Goal: Transaction & Acquisition: Purchase product/service

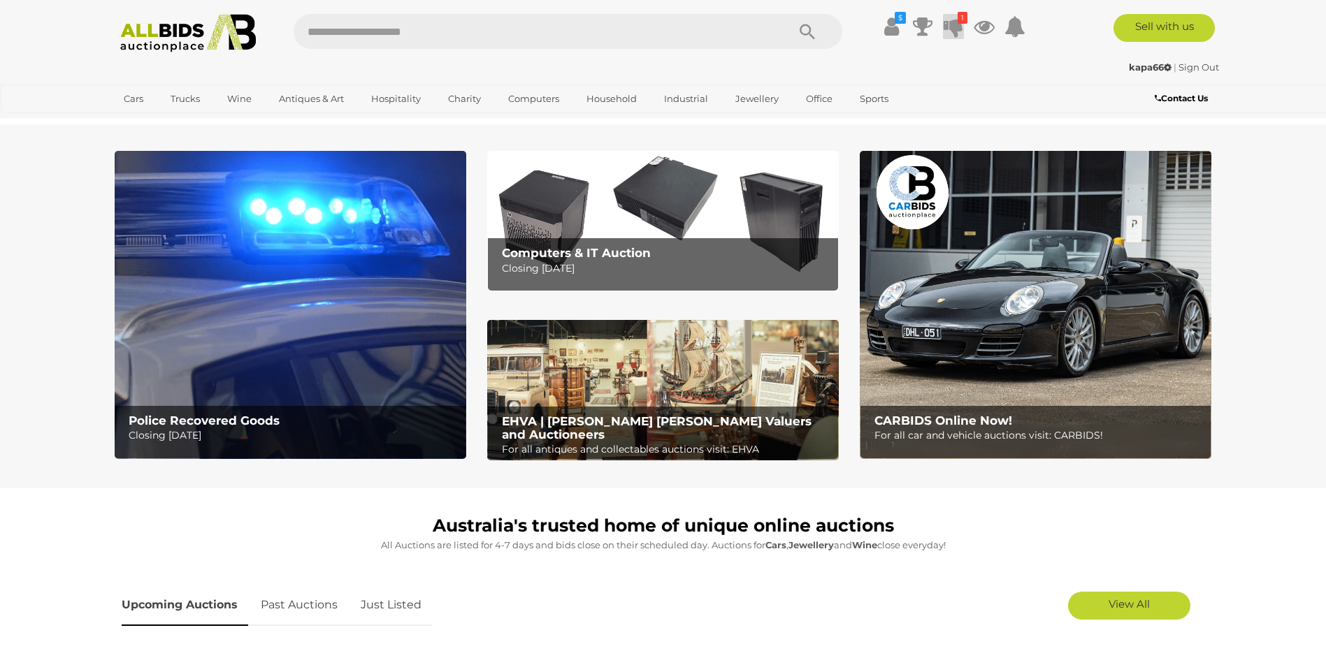
click at [956, 25] on icon at bounding box center [954, 26] width 20 height 25
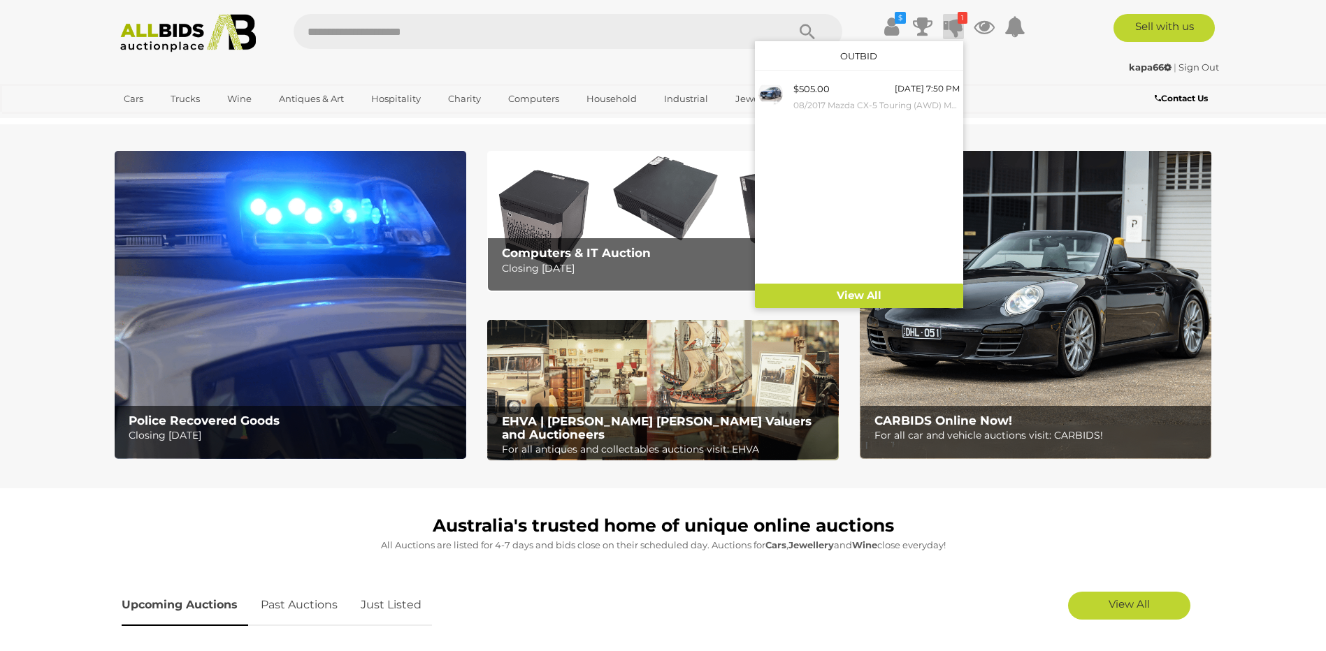
click at [1292, 378] on section "Police Recovered Goods Closing Tuesday 16th September Computers & IT Auction Cl…" at bounding box center [663, 306] width 1326 height 364
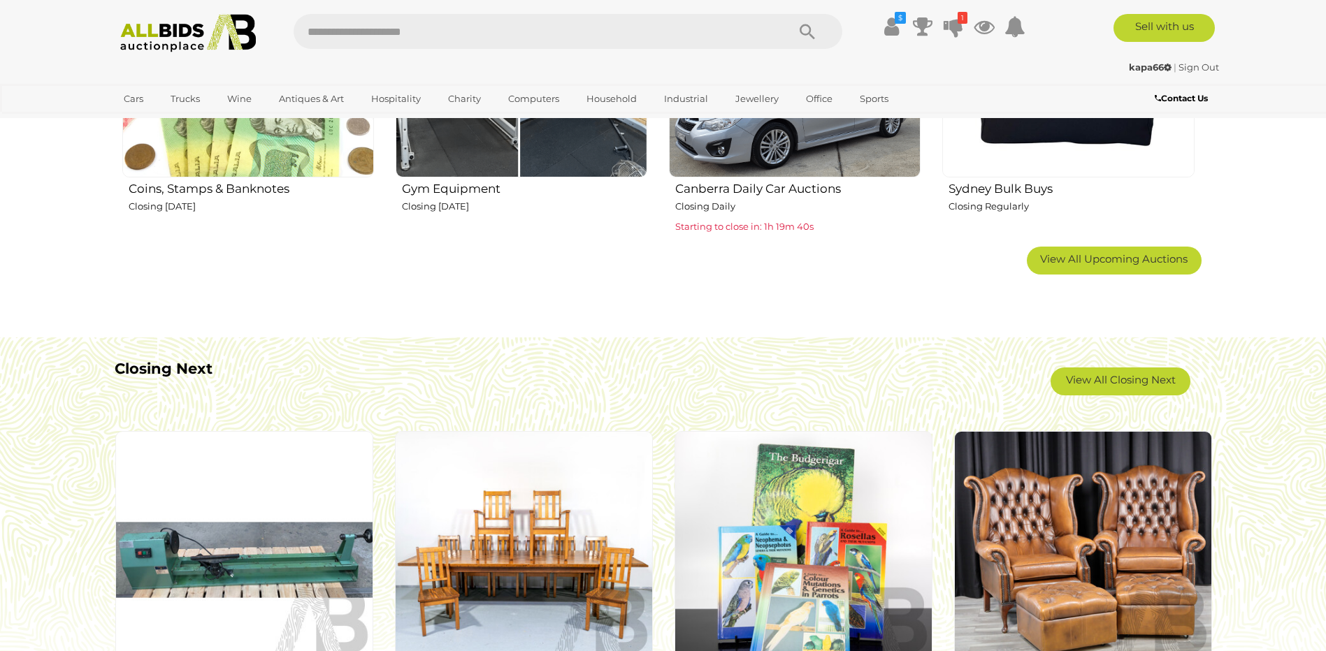
scroll to position [1048, 0]
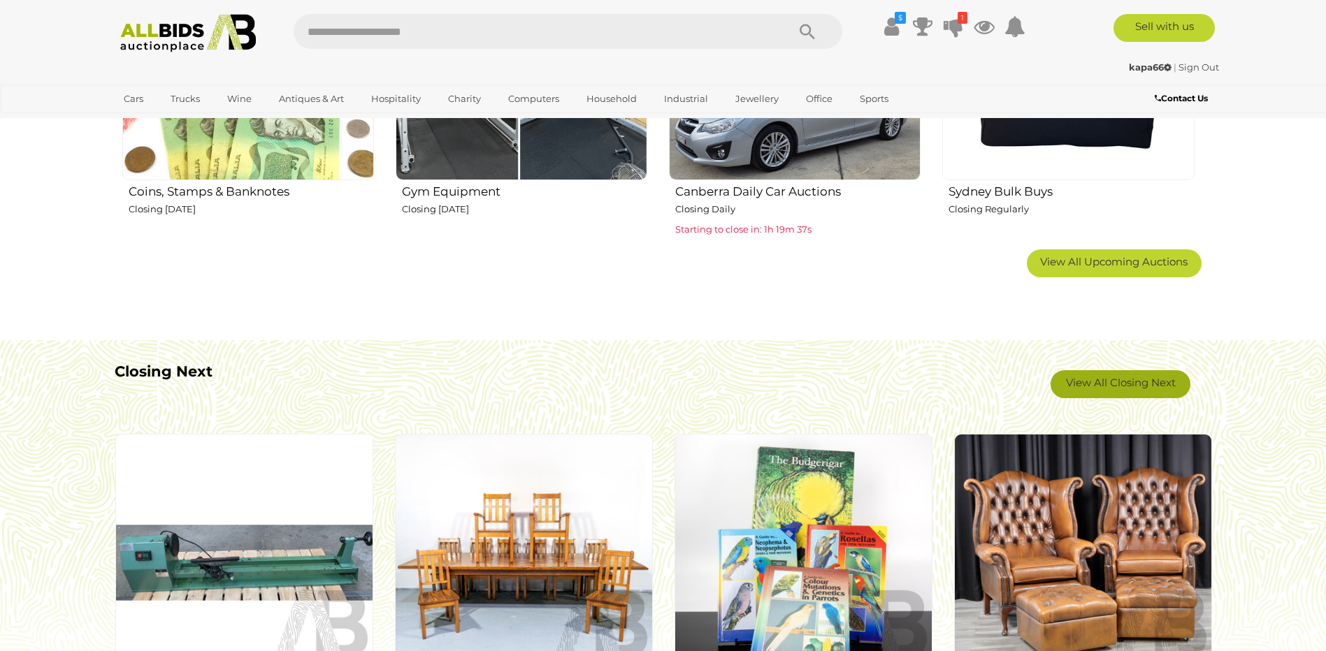
click at [1134, 382] on link "View All Closing Next" at bounding box center [1120, 384] width 140 height 28
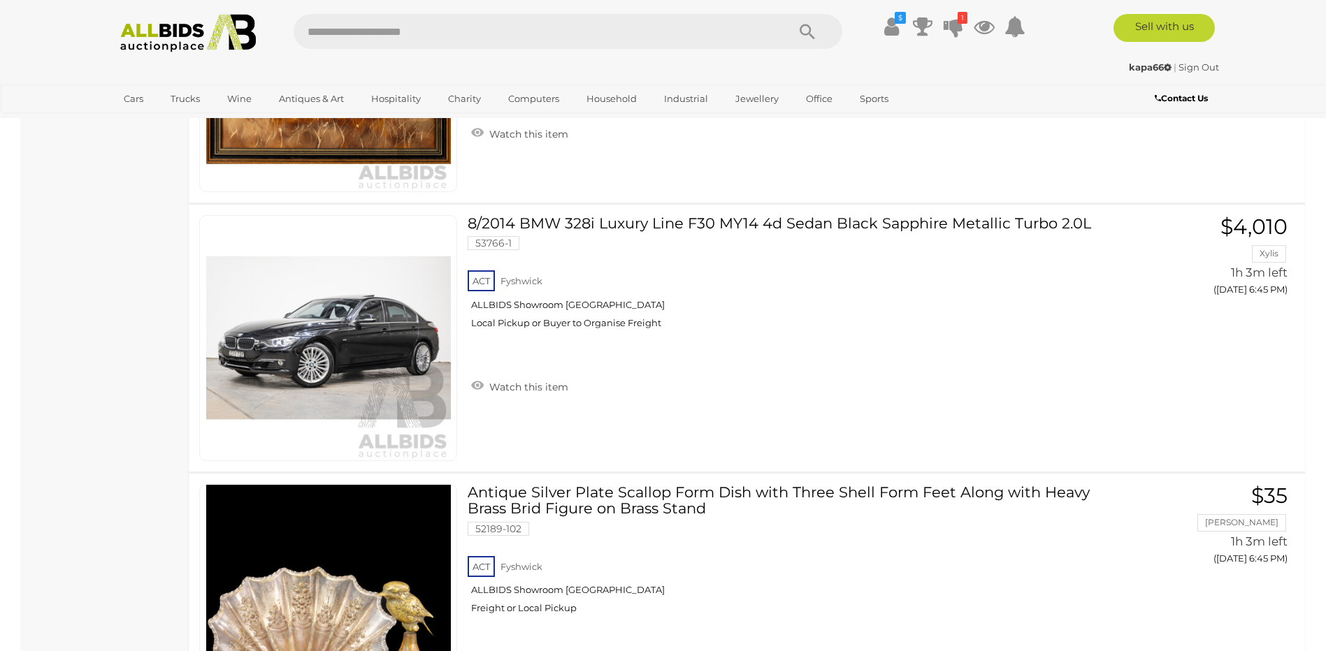
scroll to position [8317, 0]
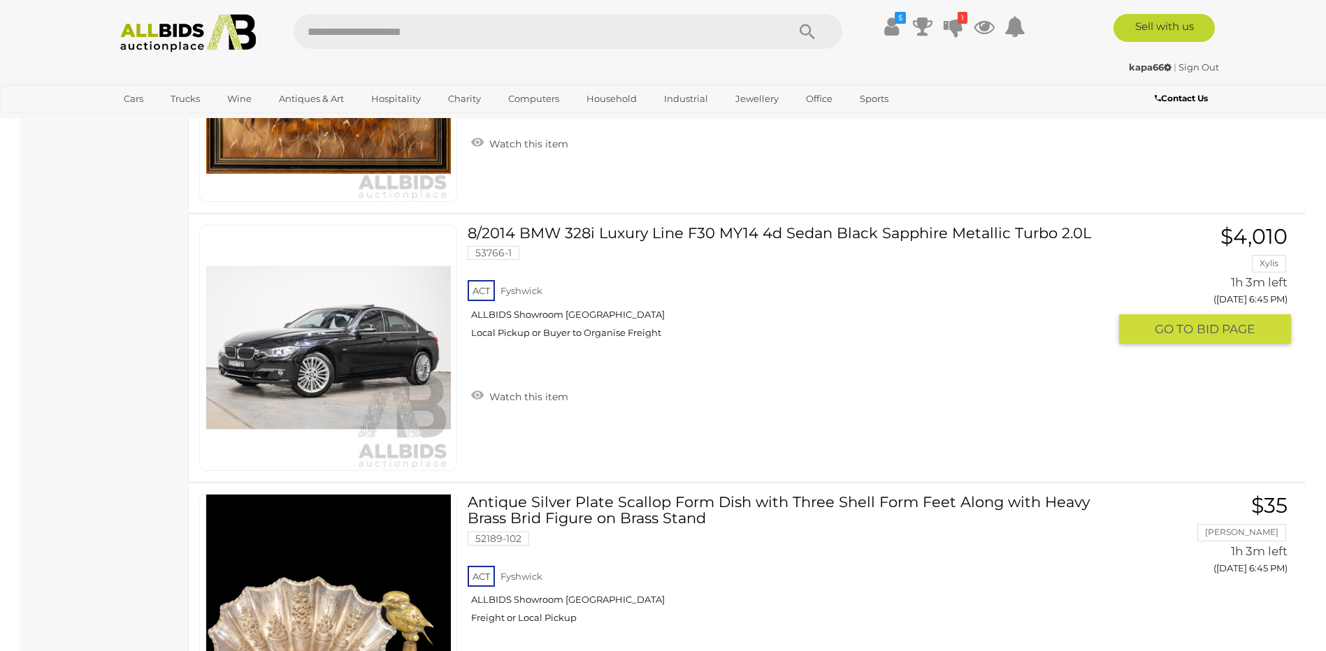
click at [343, 394] on img at bounding box center [328, 348] width 245 height 245
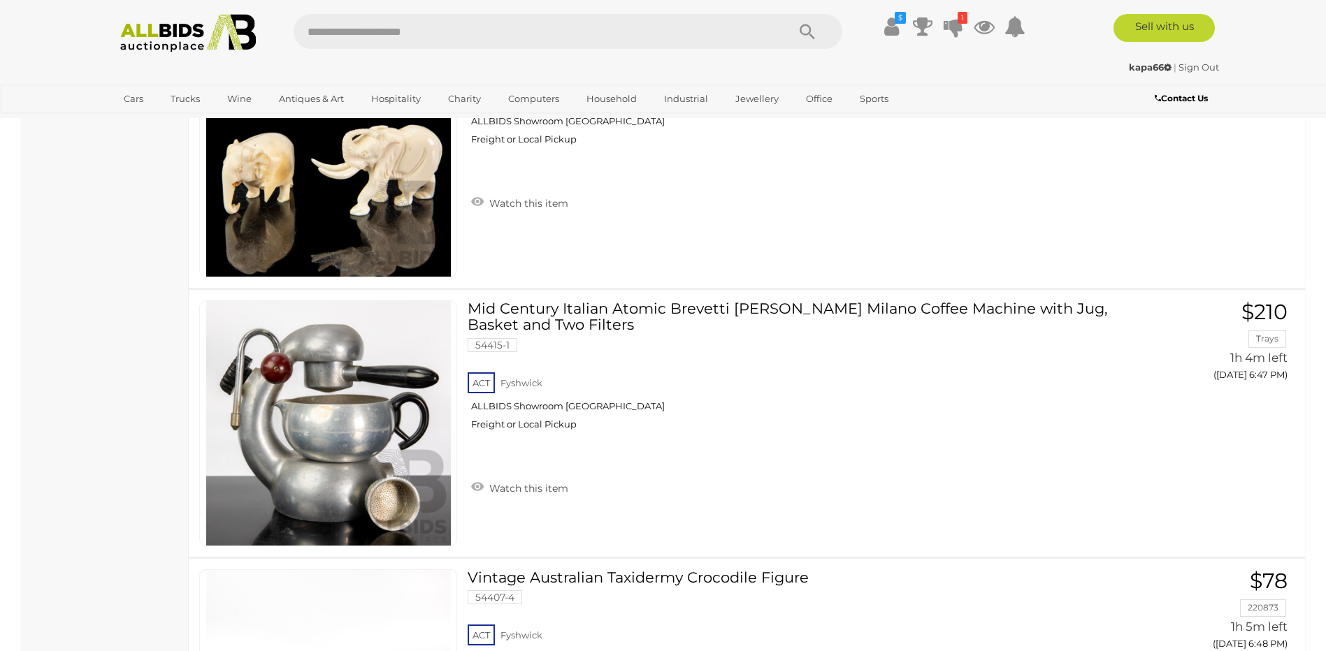
scroll to position [9715, 0]
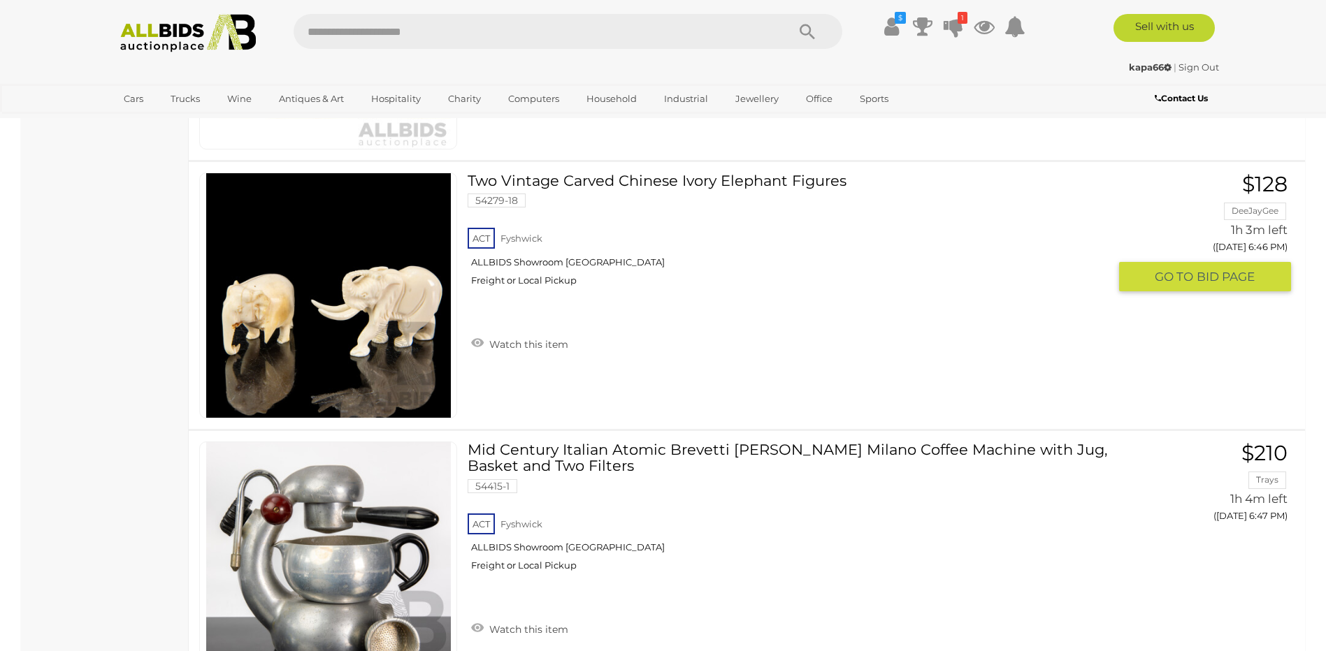
click at [660, 187] on link "Two Vintage Carved Chinese Ivory Elephant Figures 54279-18 ACT Fyshwick" at bounding box center [793, 235] width 630 height 124
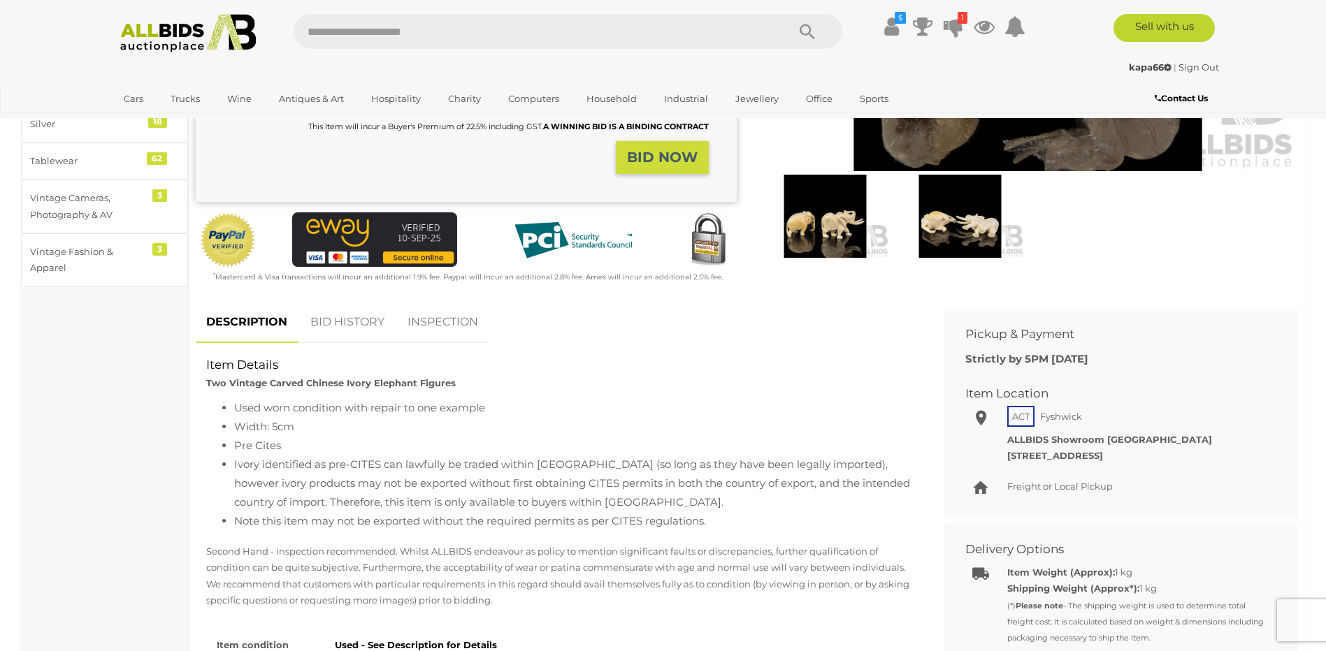
scroll to position [70, 0]
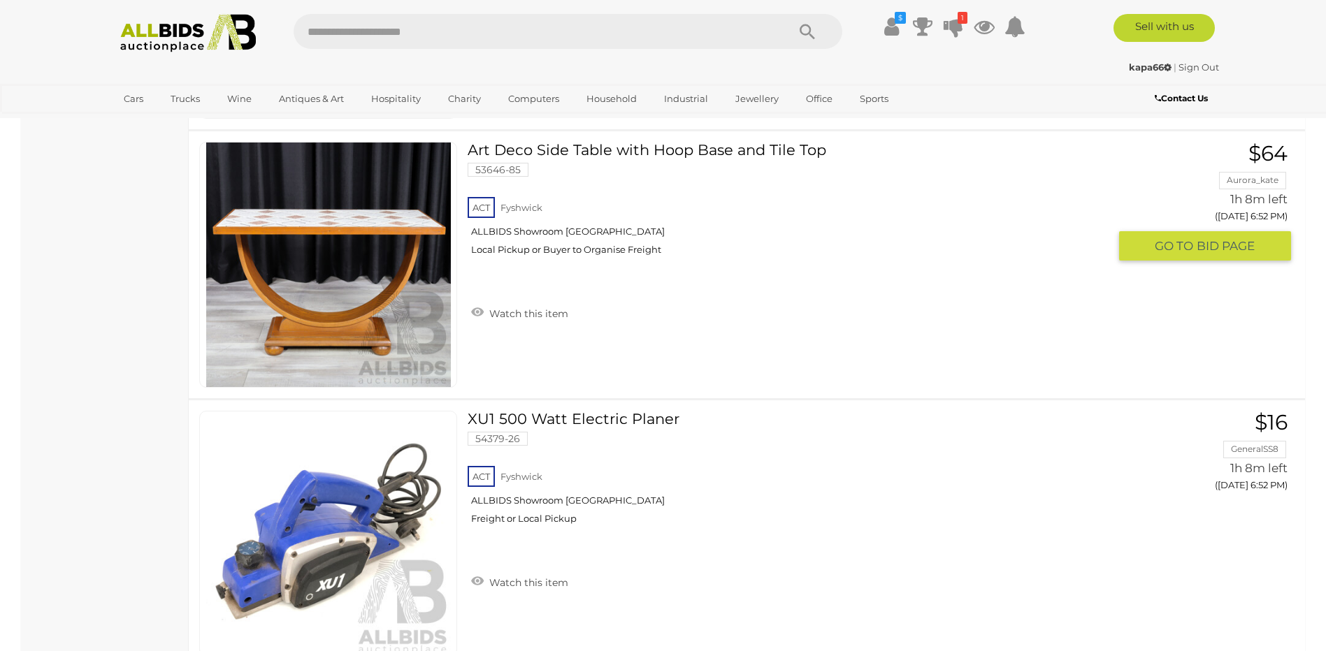
scroll to position [13210, 0]
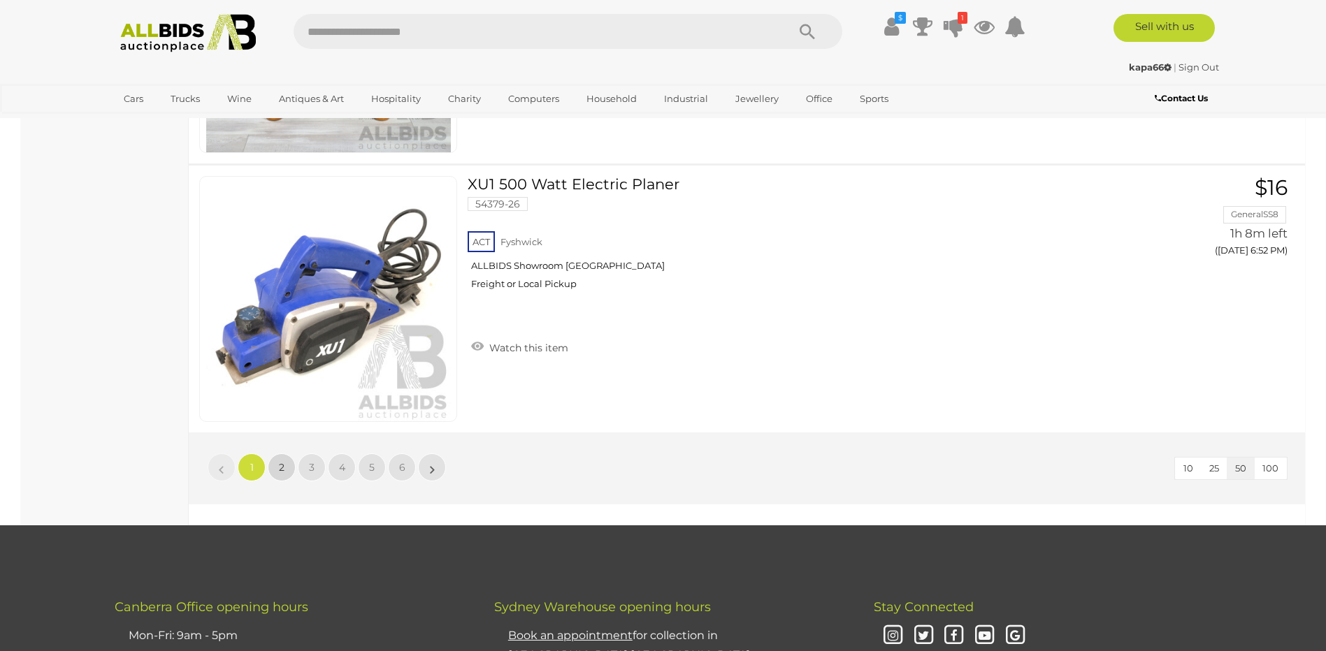
click at [278, 467] on link "2" at bounding box center [282, 468] width 28 height 28
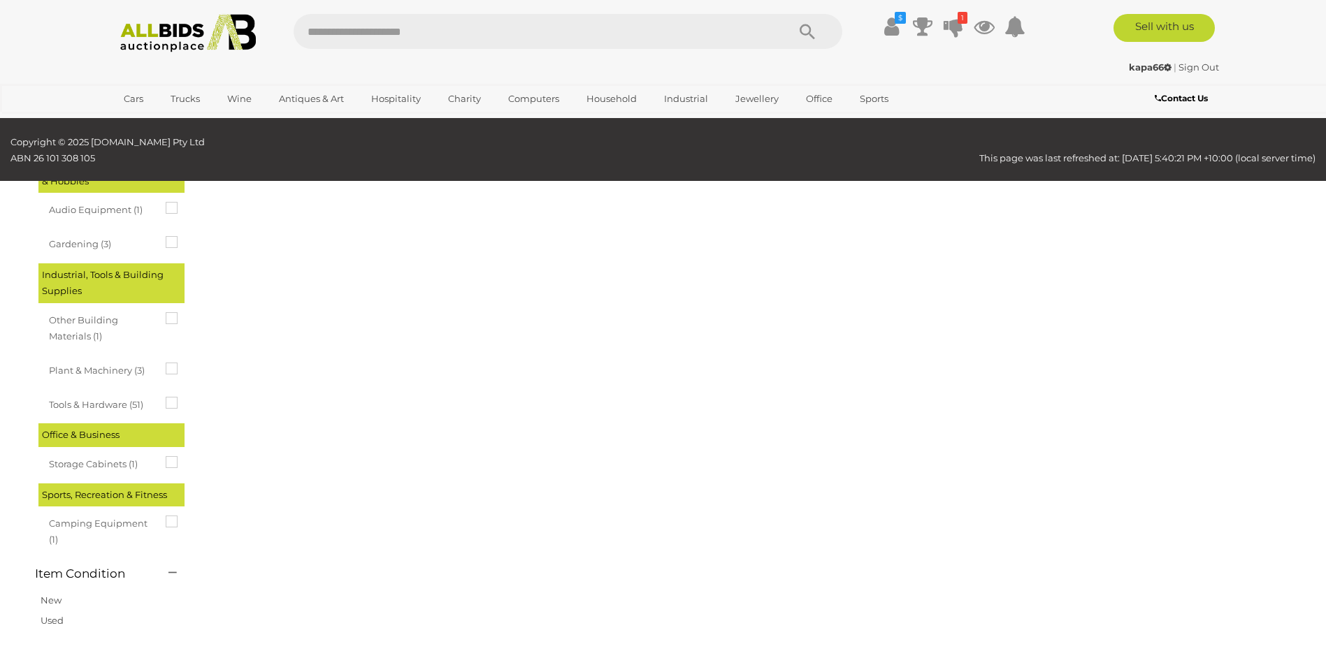
scroll to position [48, 0]
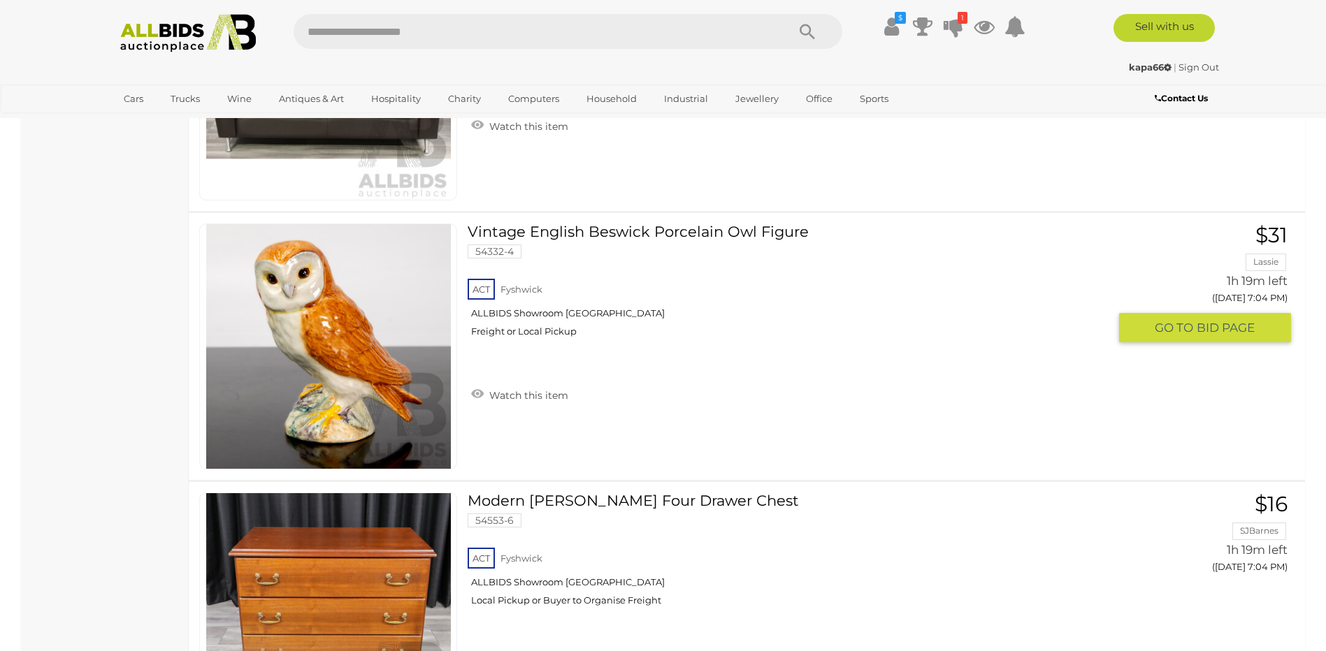
scroll to position [10742, 0]
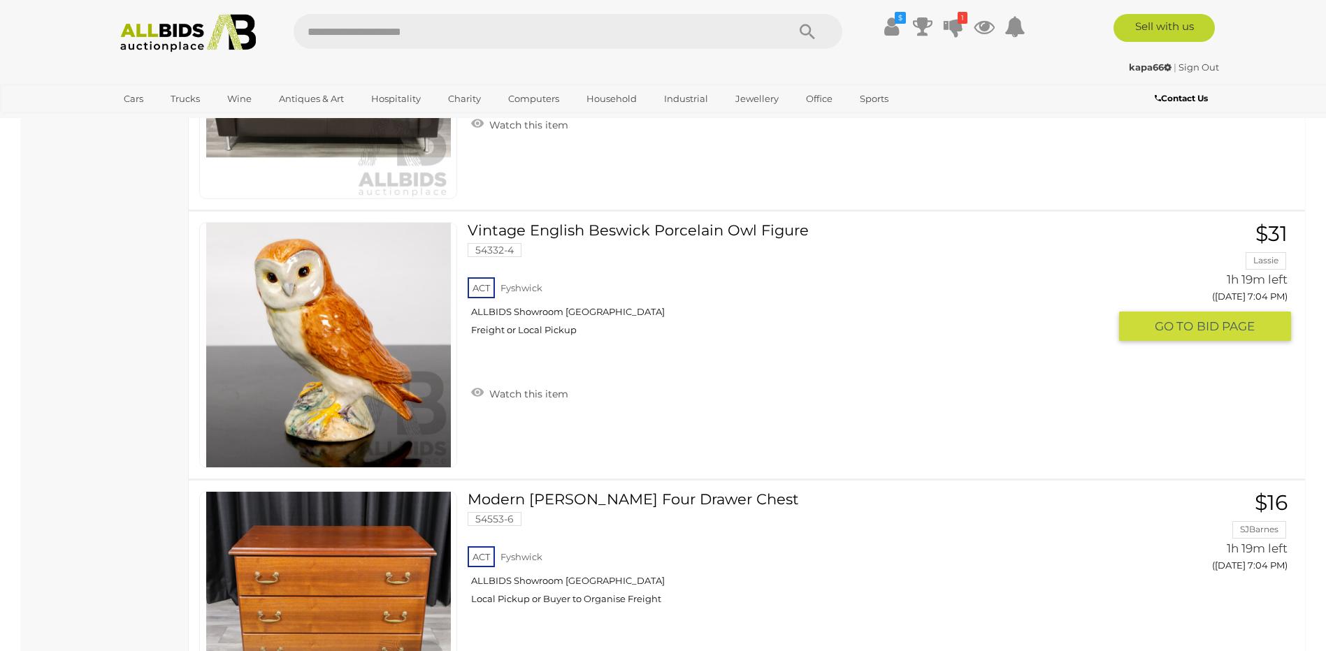
click at [381, 368] on img at bounding box center [328, 345] width 245 height 245
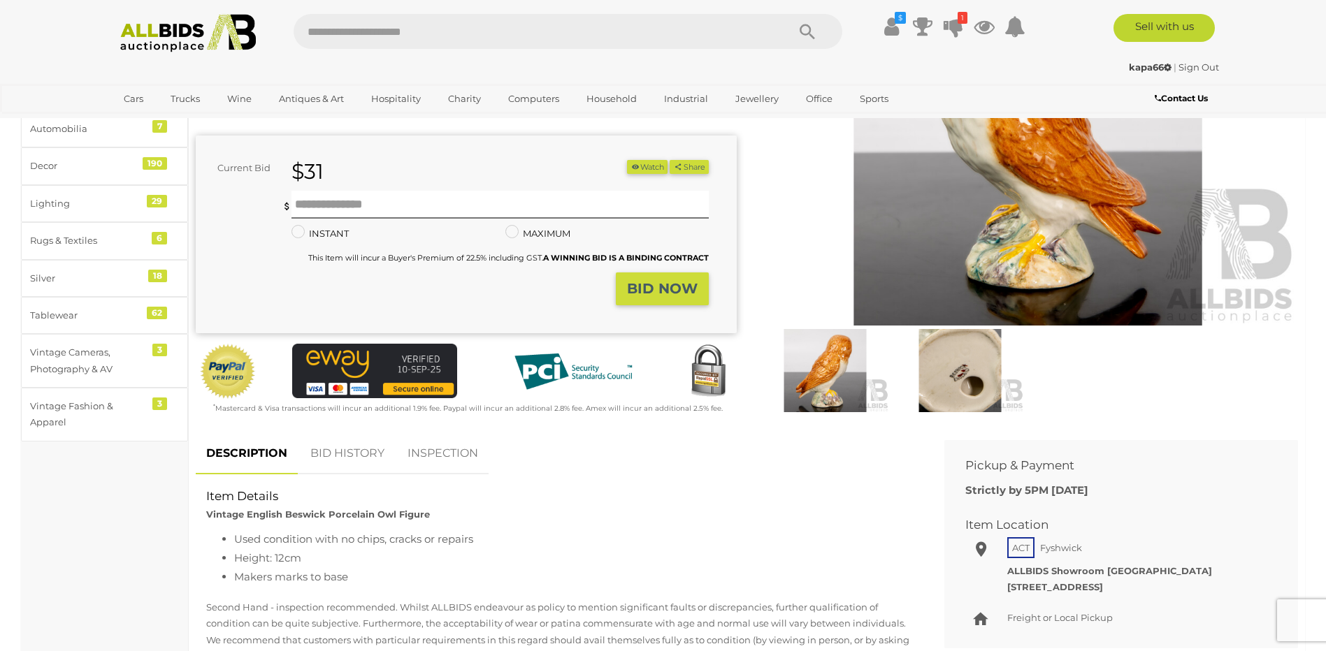
scroll to position [210, 0]
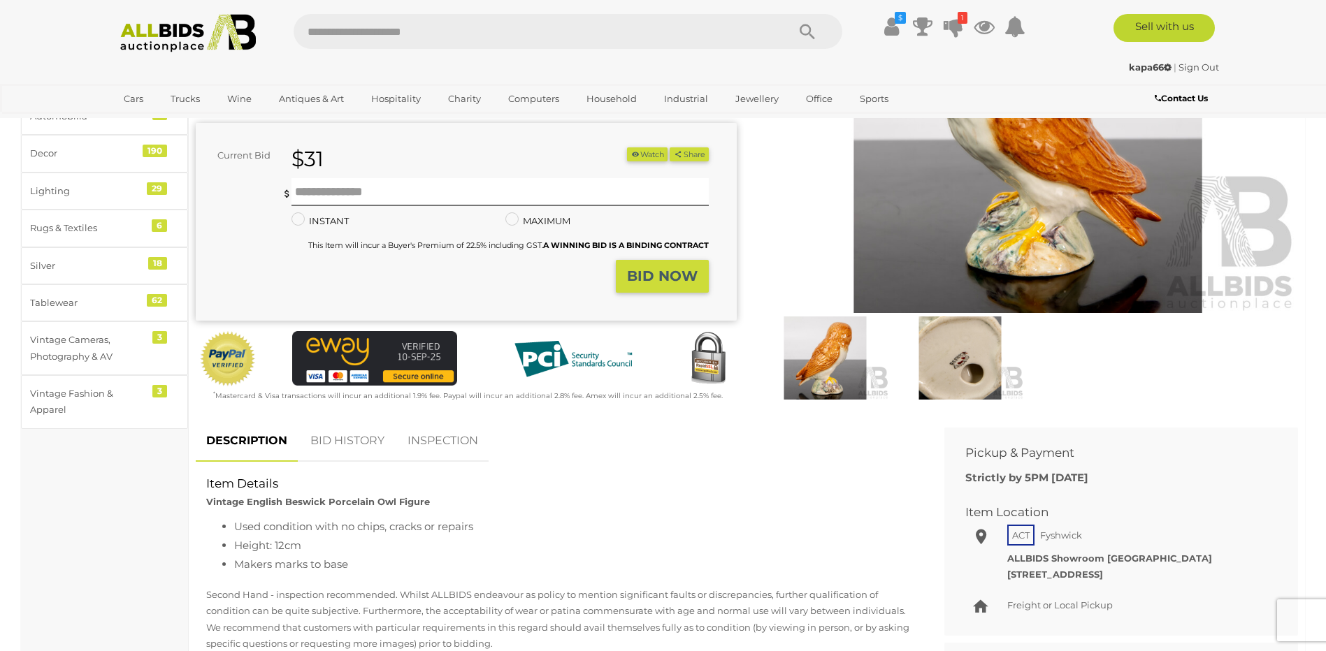
click at [963, 356] on img at bounding box center [960, 358] width 128 height 82
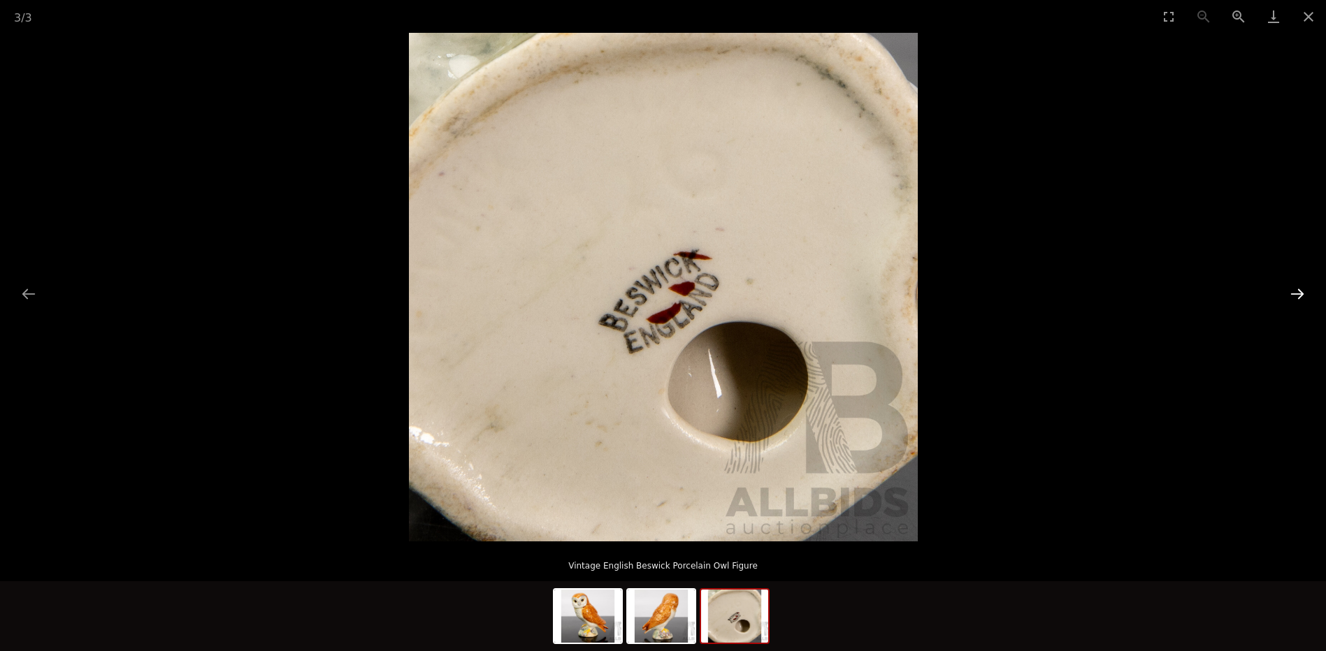
click at [1299, 293] on button "Next slide" at bounding box center [1297, 293] width 29 height 27
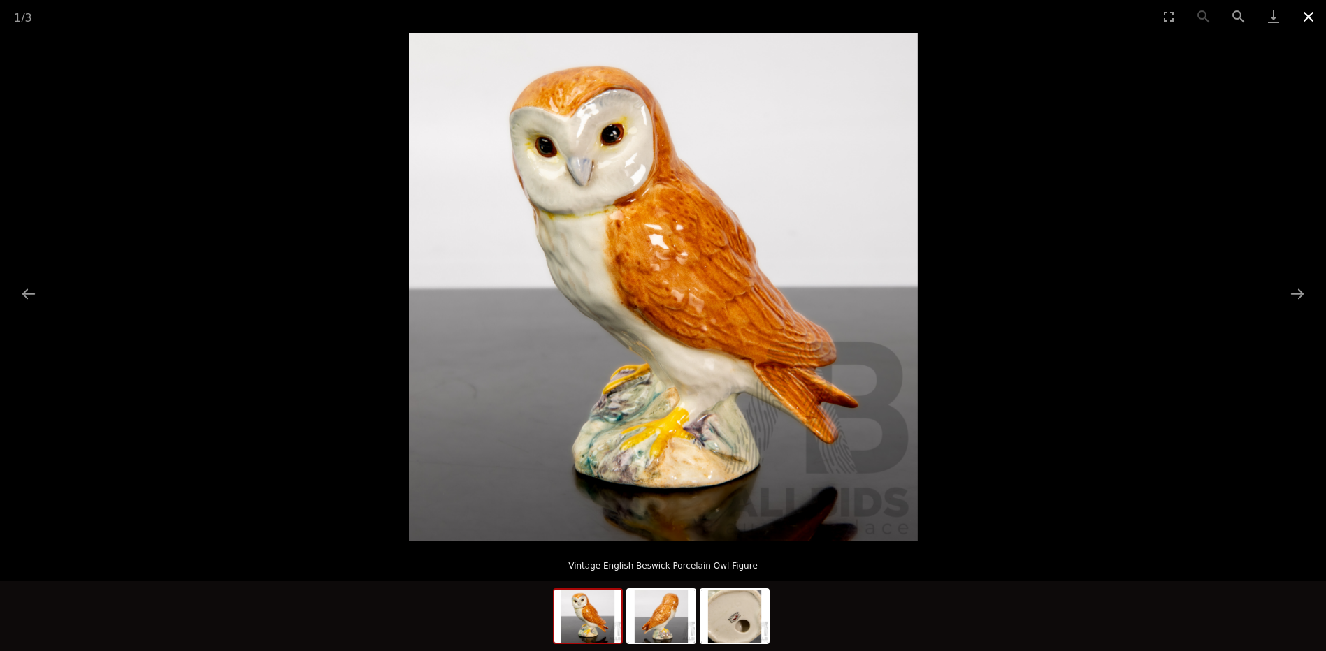
click at [1308, 8] on button "Close gallery" at bounding box center [1308, 16] width 35 height 33
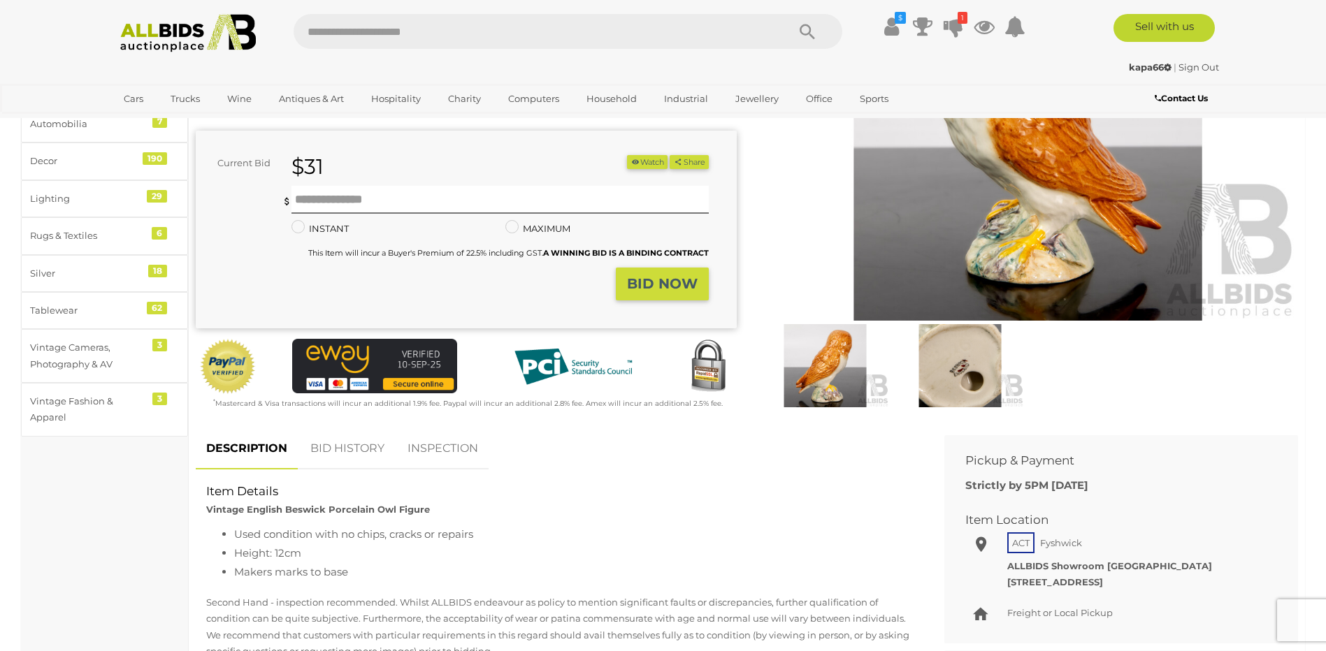
scroll to position [70, 0]
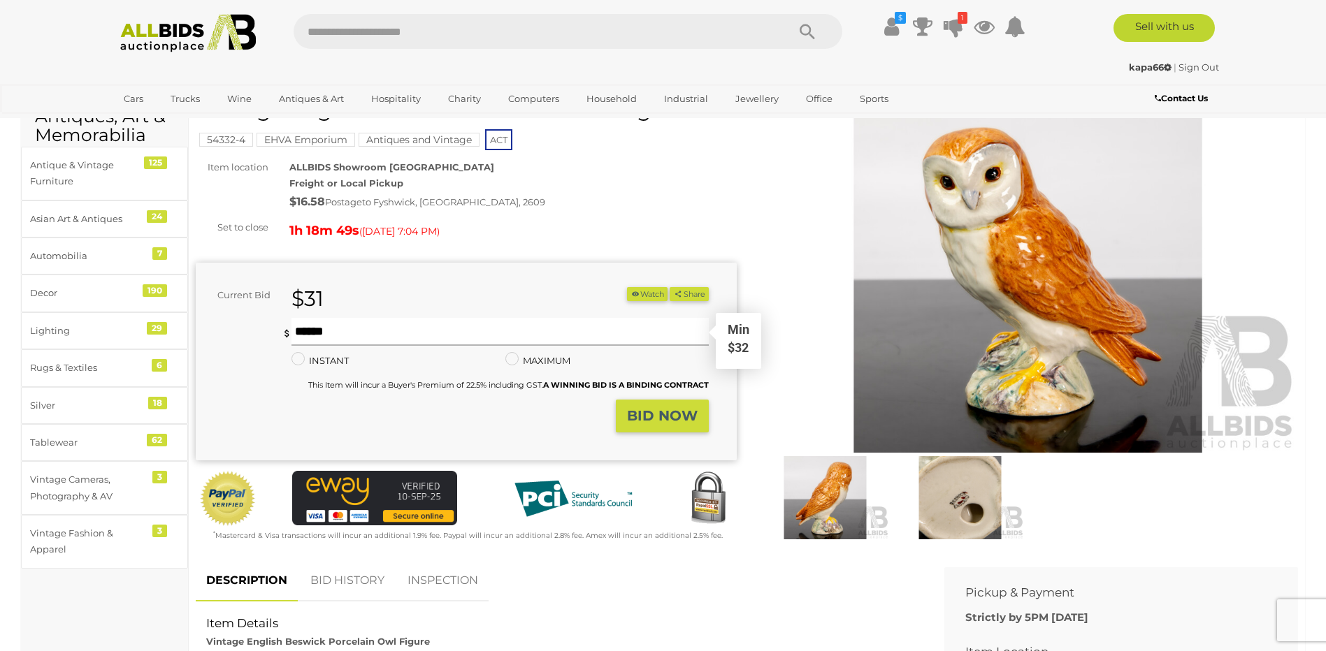
click at [406, 333] on input "text" at bounding box center [499, 332] width 417 height 28
type input "**"
click at [681, 416] on strong "BID NOW" at bounding box center [662, 415] width 71 height 17
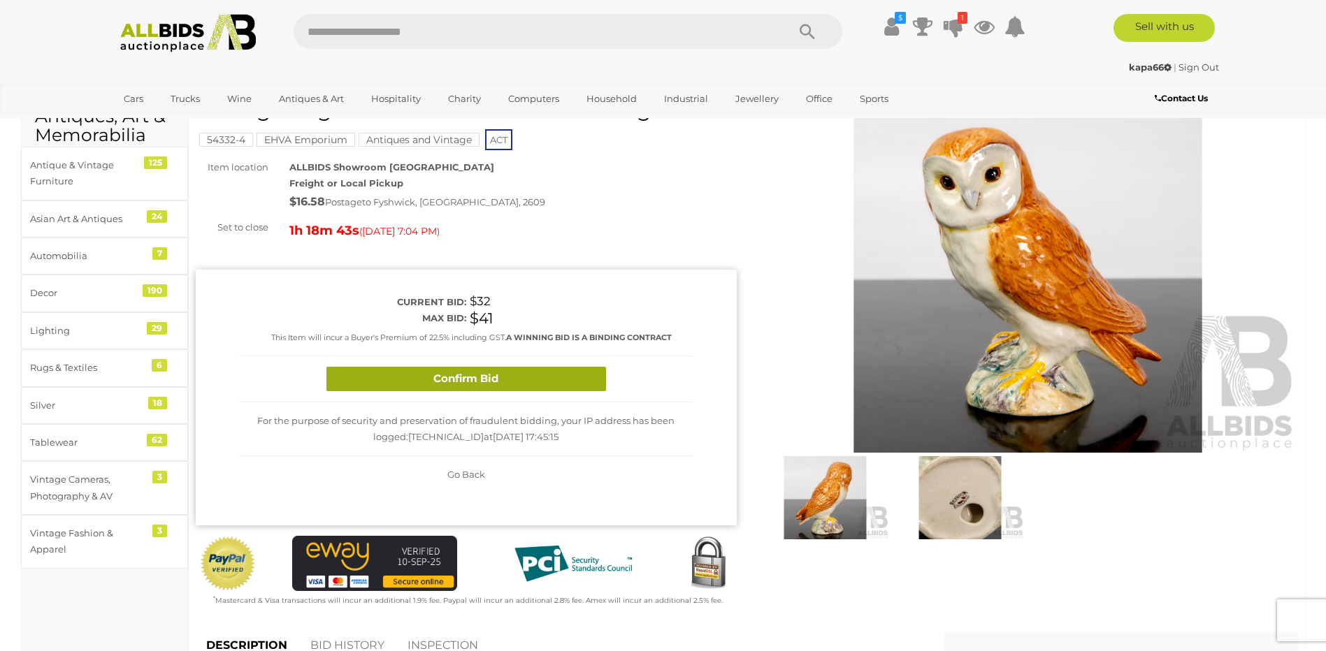
click at [492, 370] on button "Confirm Bid" at bounding box center [466, 379] width 280 height 24
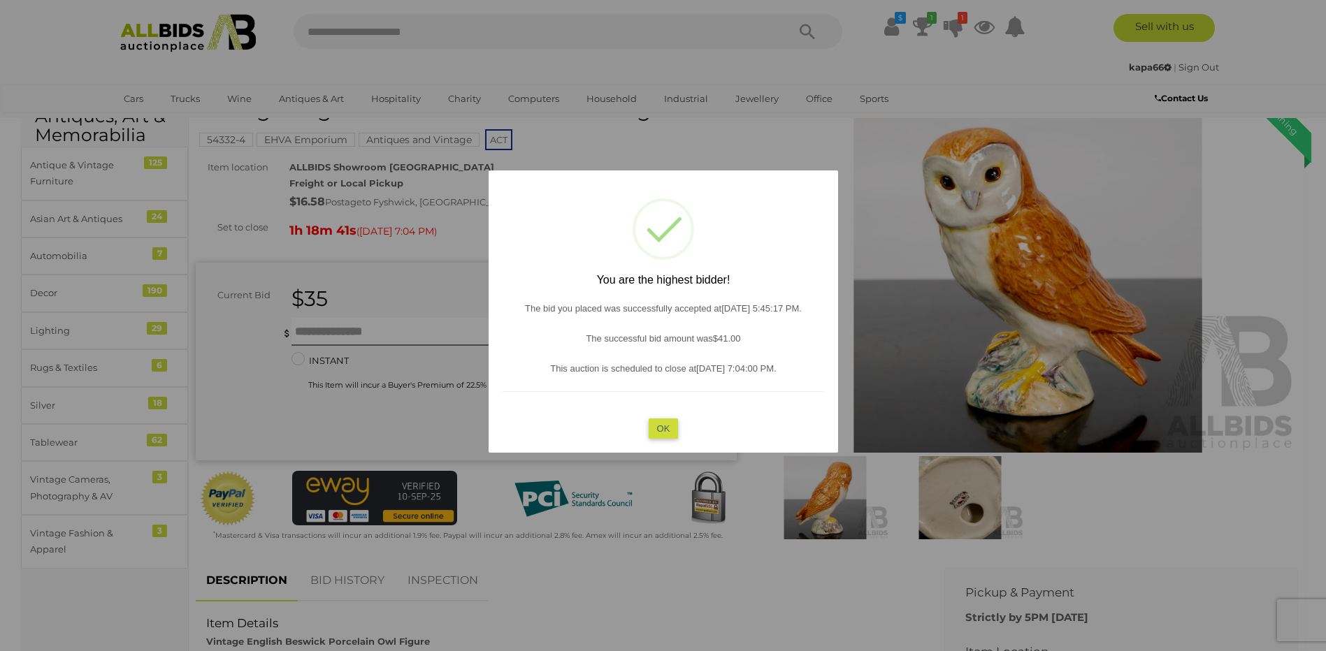
click at [673, 430] on button "OK" at bounding box center [663, 429] width 30 height 20
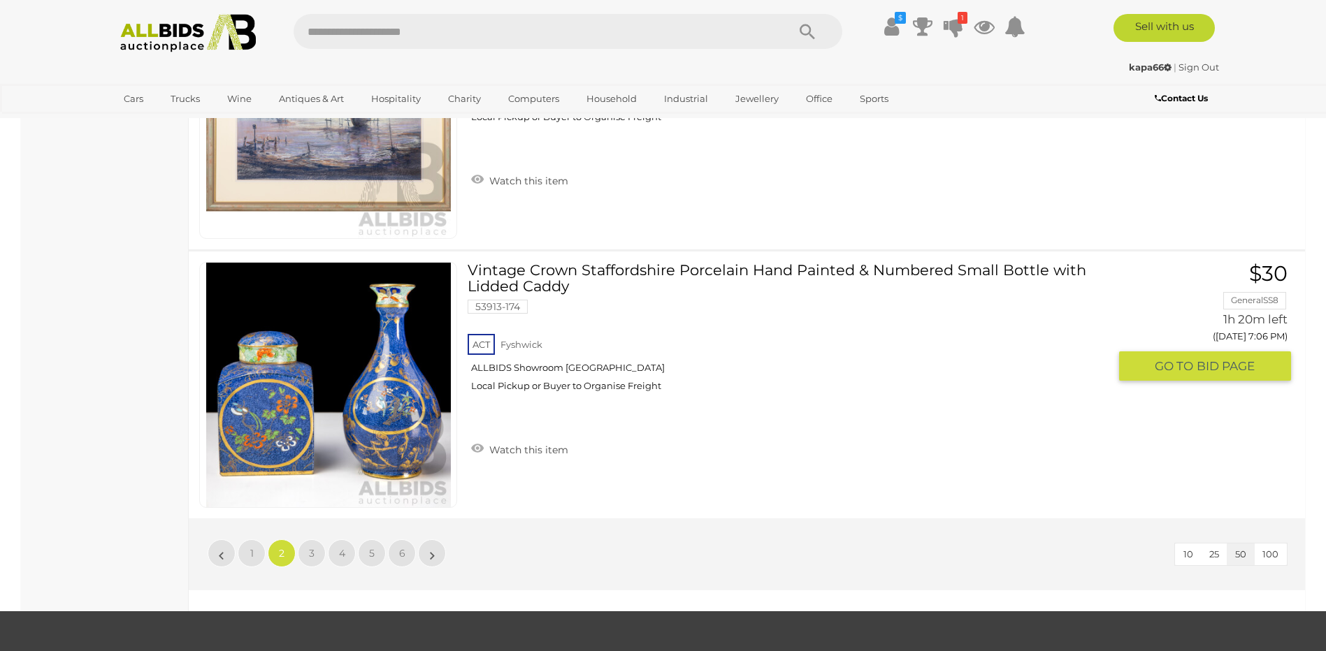
scroll to position [13258, 0]
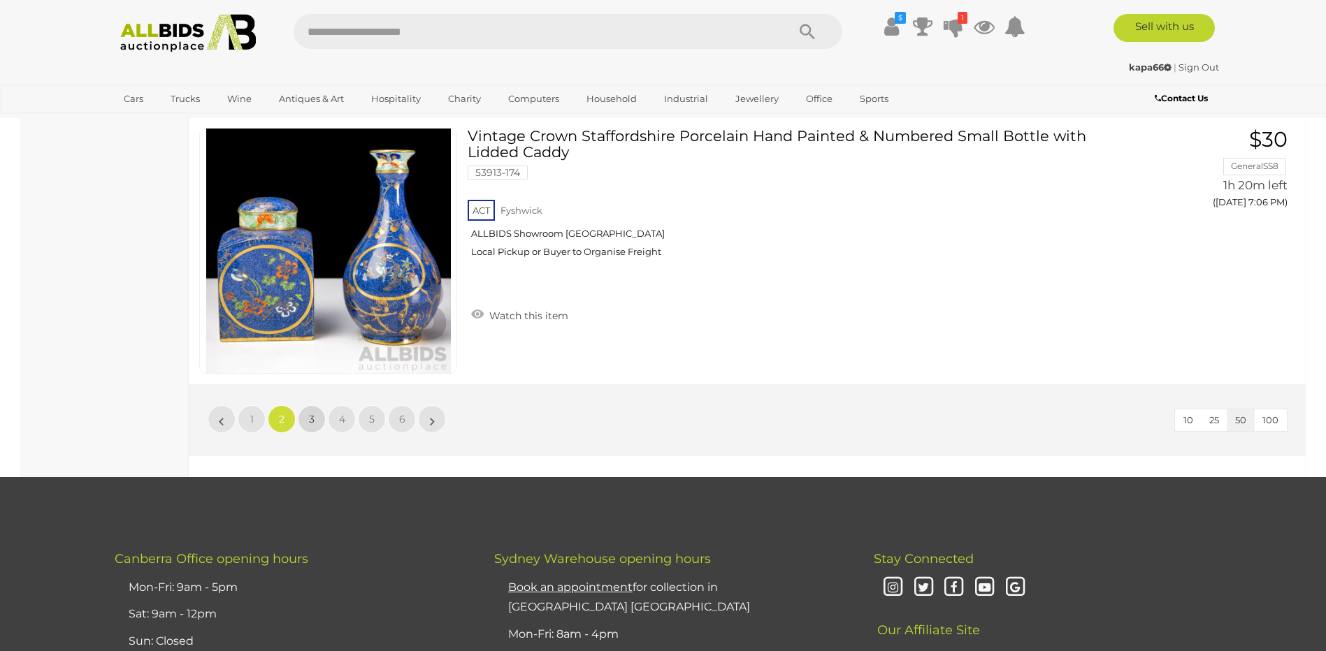
click at [308, 421] on link "3" at bounding box center [312, 419] width 28 height 28
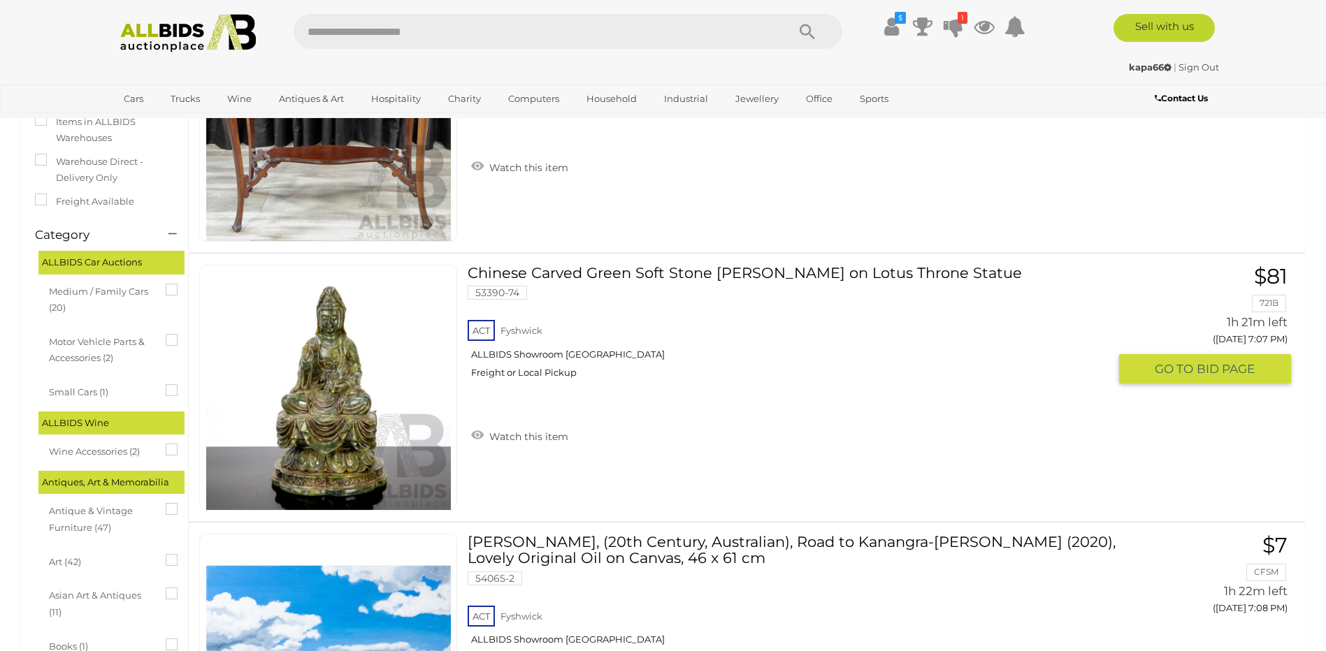
scroll to position [210, 0]
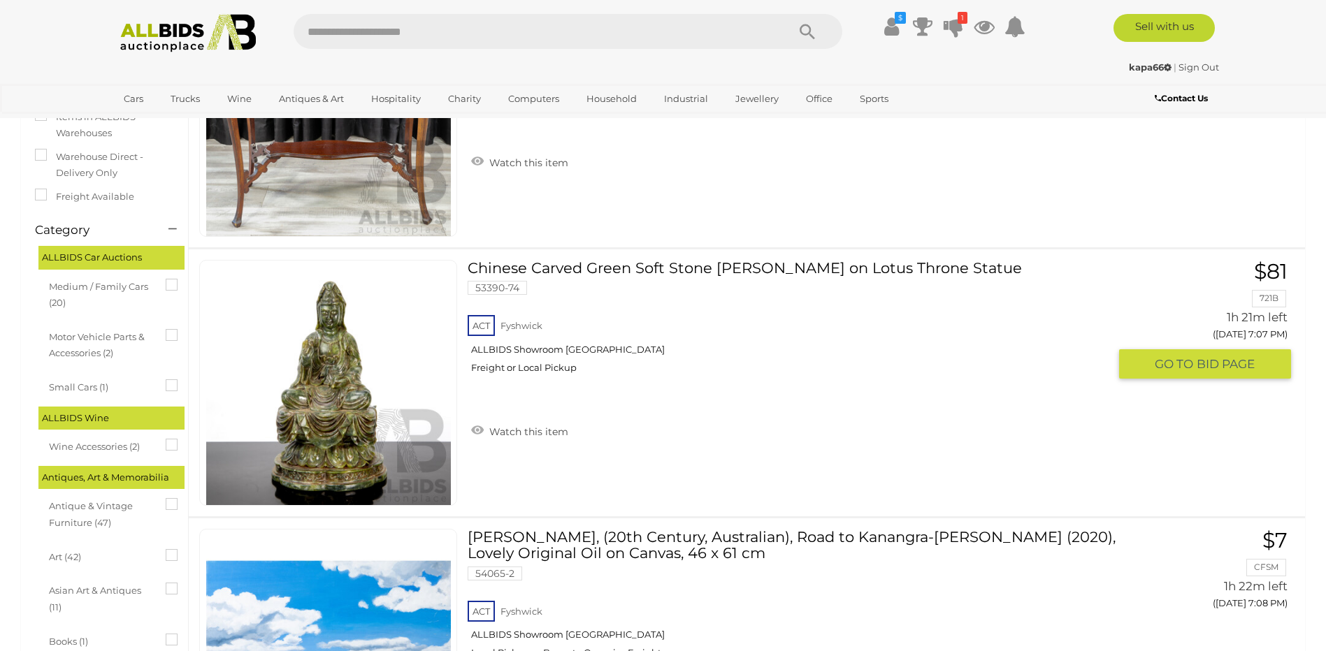
click at [681, 270] on link "Chinese Carved Green Soft Stone [PERSON_NAME] on Lotus Throne Statue 53390-74 A…" at bounding box center [793, 322] width 630 height 124
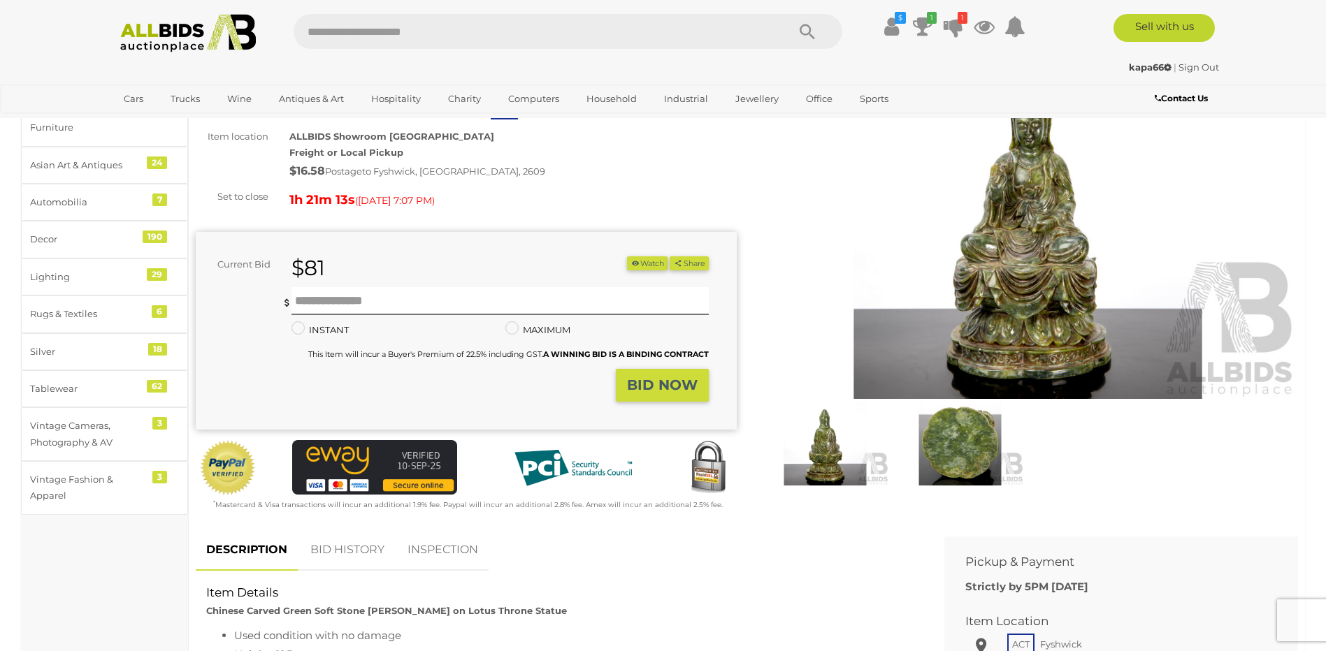
scroll to position [140, 0]
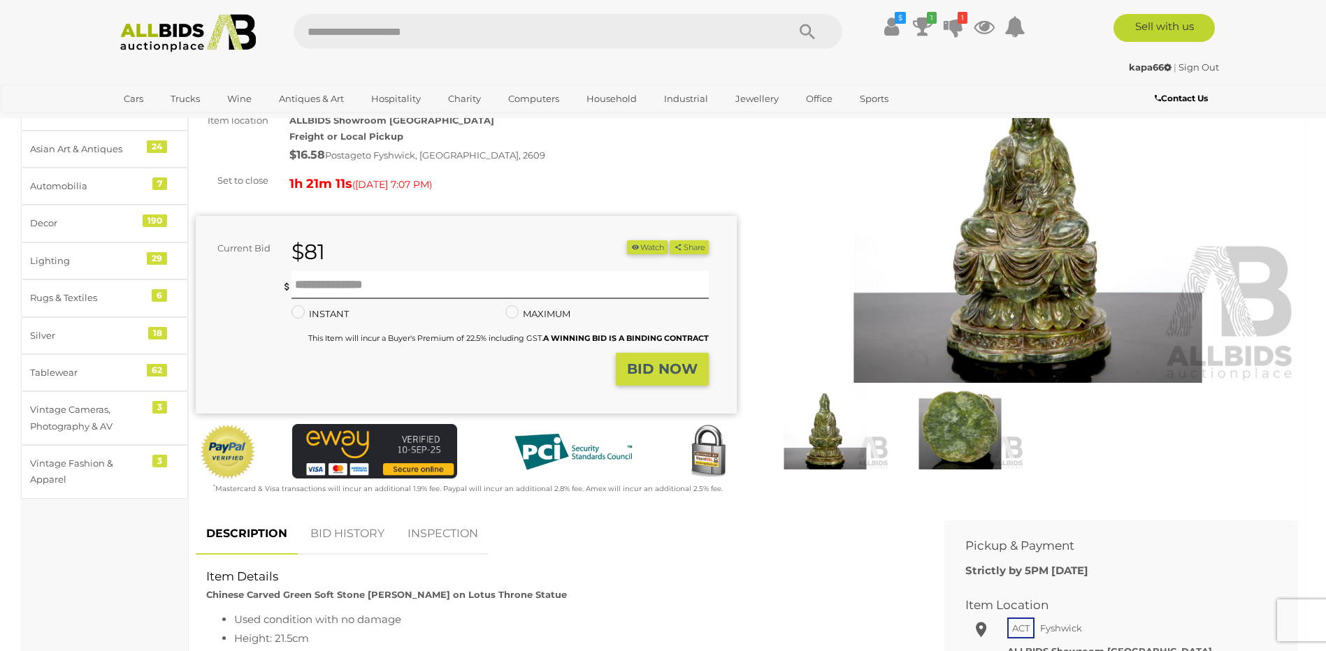
click at [971, 435] on img at bounding box center [960, 428] width 128 height 82
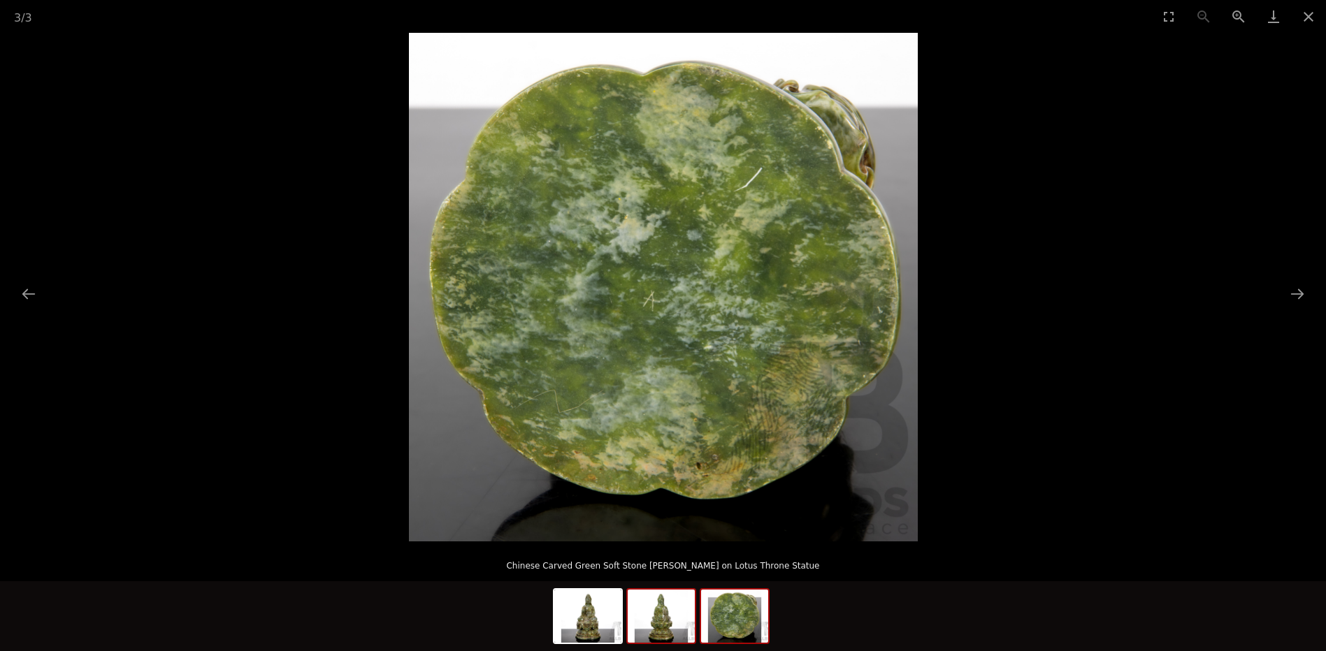
click at [657, 615] on img at bounding box center [661, 616] width 67 height 53
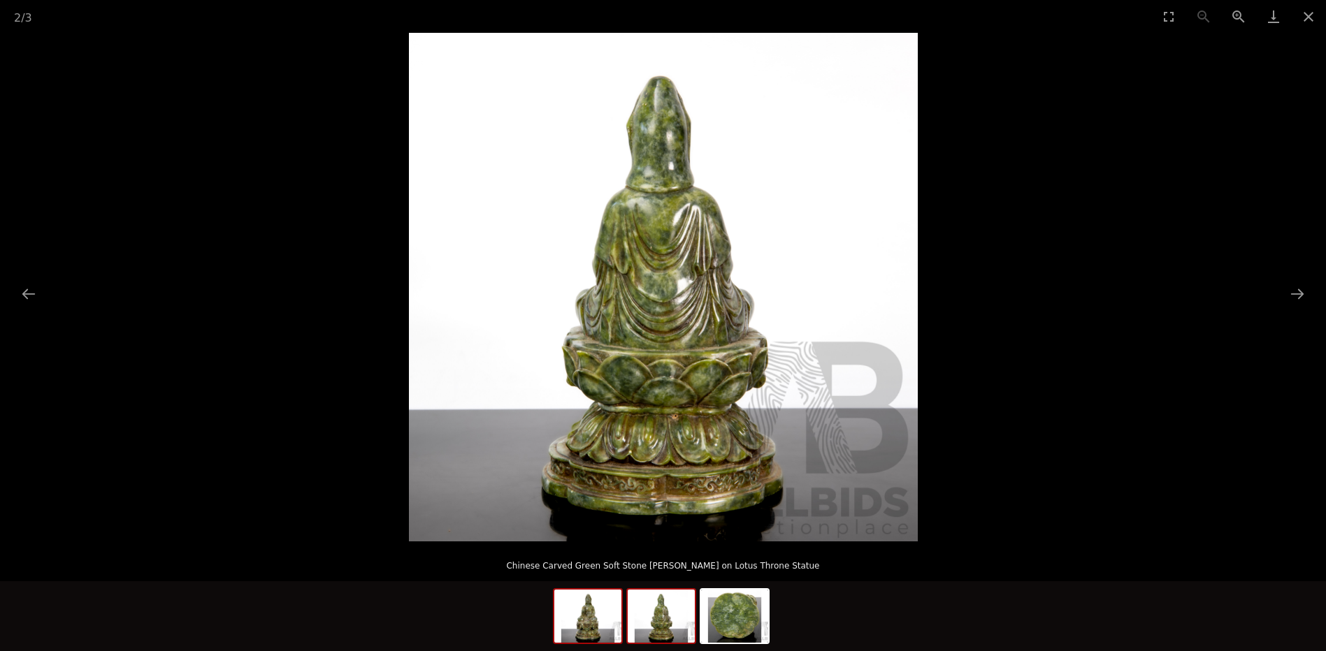
click at [609, 623] on img at bounding box center [587, 616] width 67 height 53
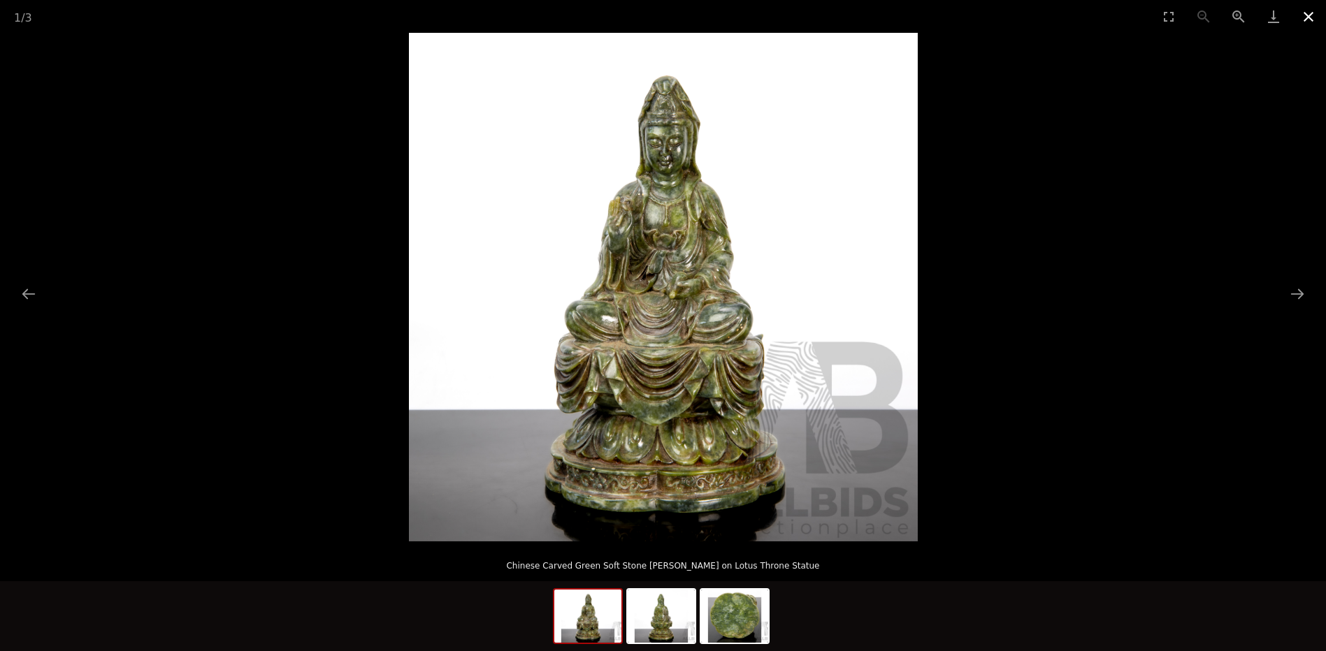
click at [1306, 24] on button "Close gallery" at bounding box center [1308, 16] width 35 height 33
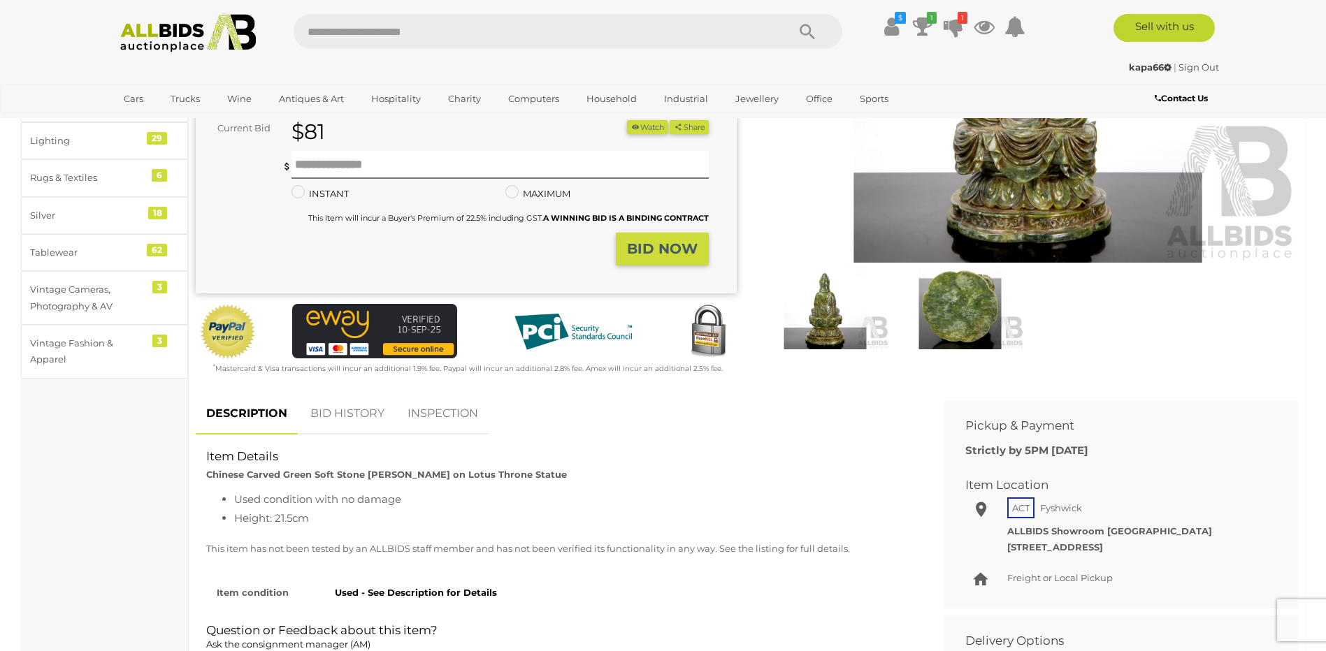
scroll to position [489, 0]
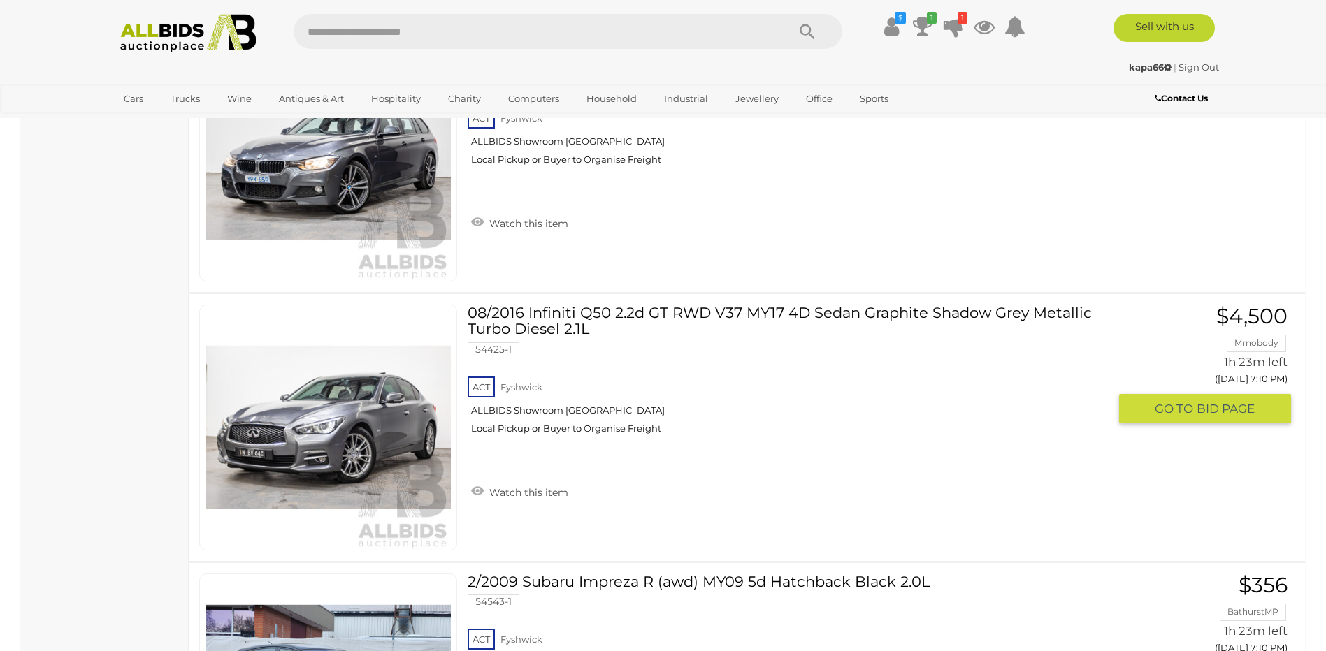
scroll to position [2727, 0]
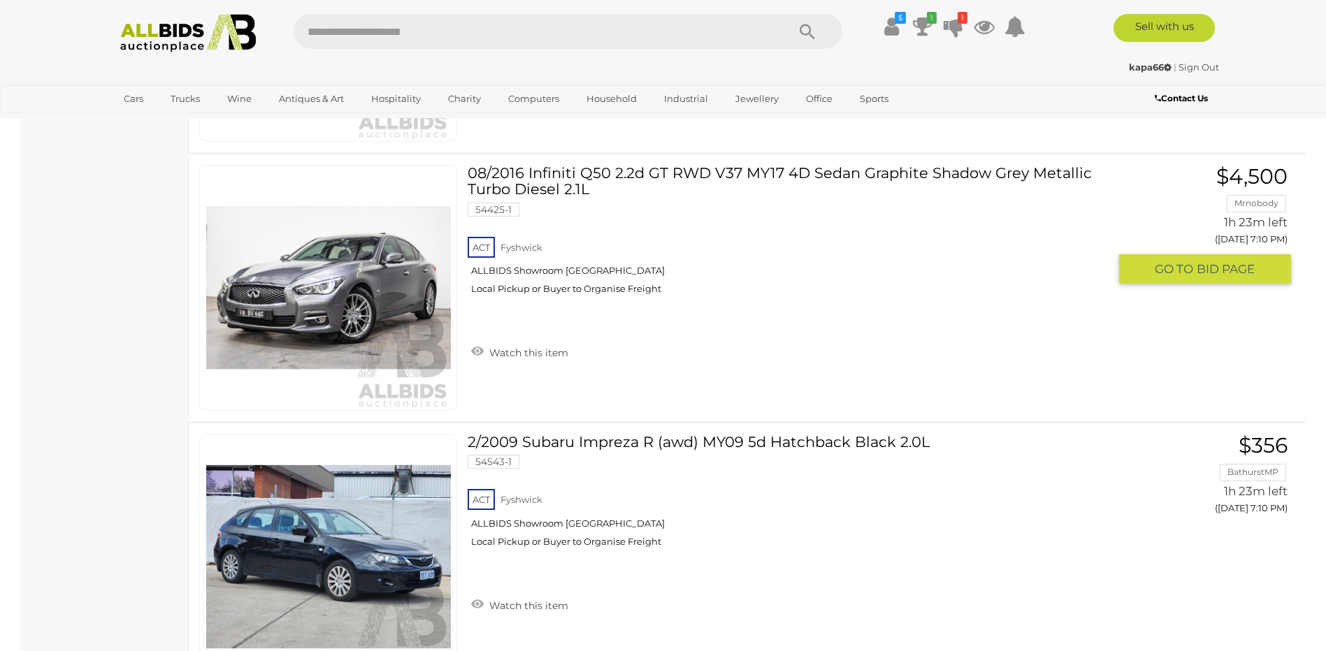
click at [372, 280] on link at bounding box center [328, 288] width 258 height 246
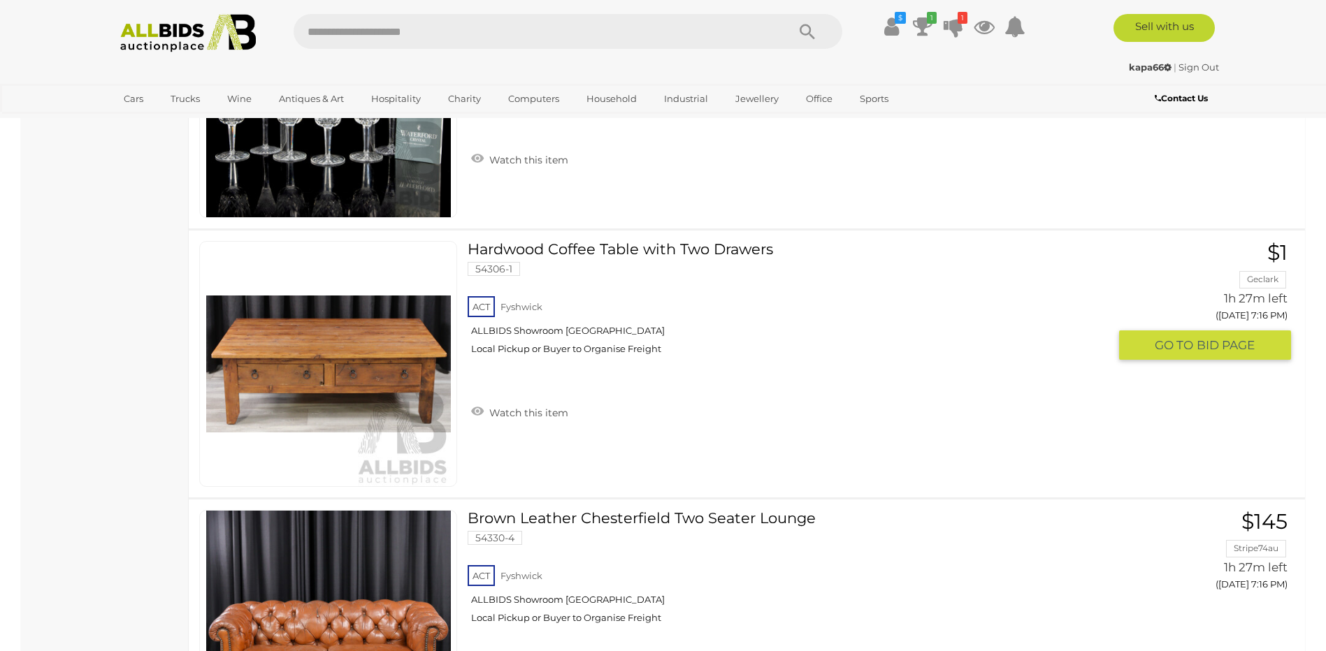
scroll to position [7759, 0]
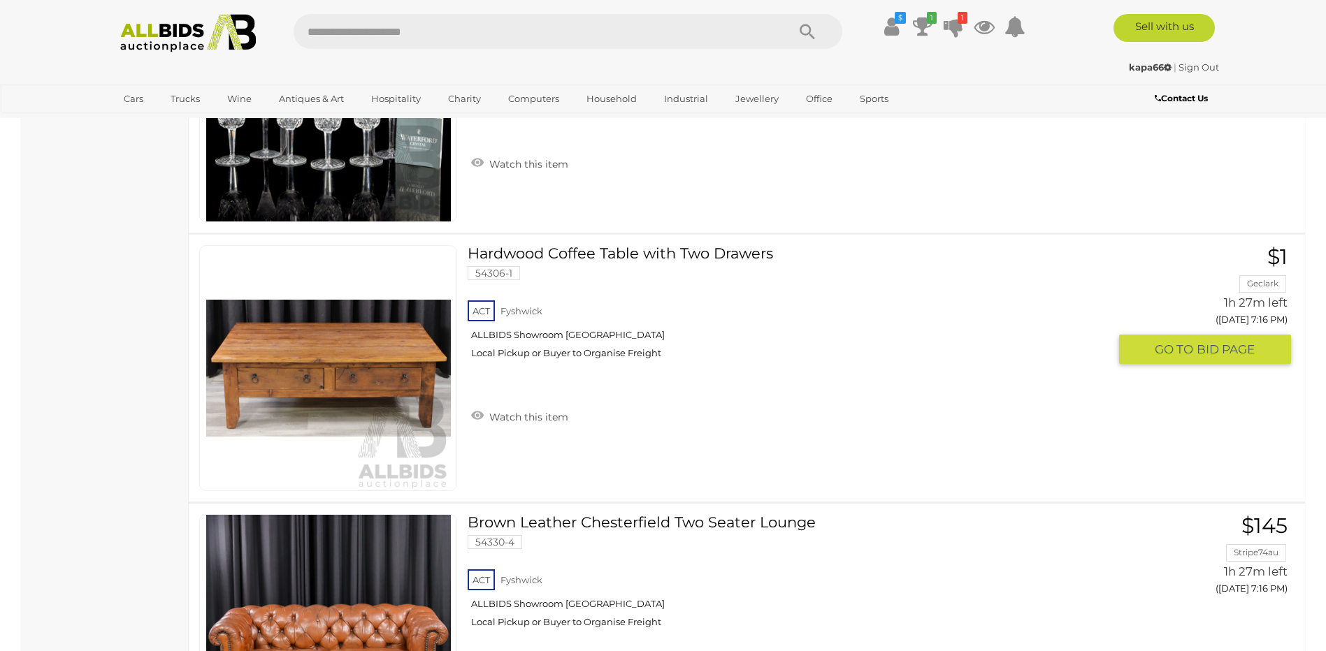
click at [389, 382] on img at bounding box center [328, 368] width 245 height 245
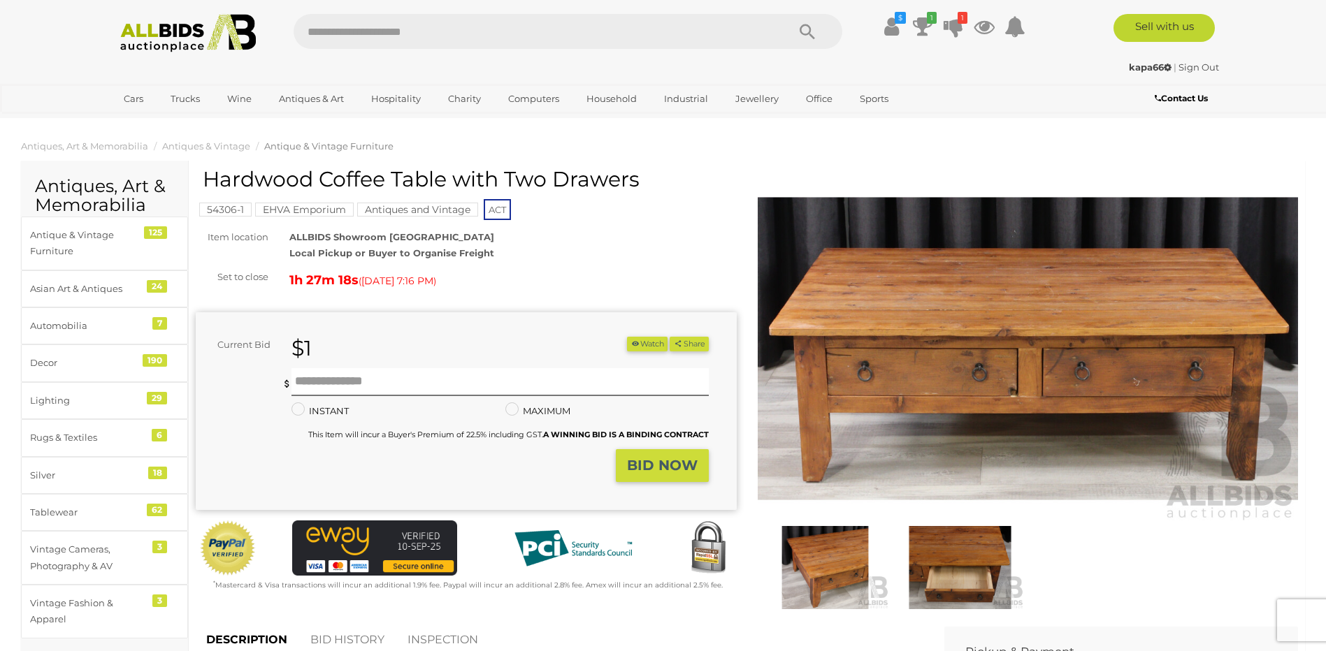
click at [930, 560] on img at bounding box center [960, 567] width 128 height 82
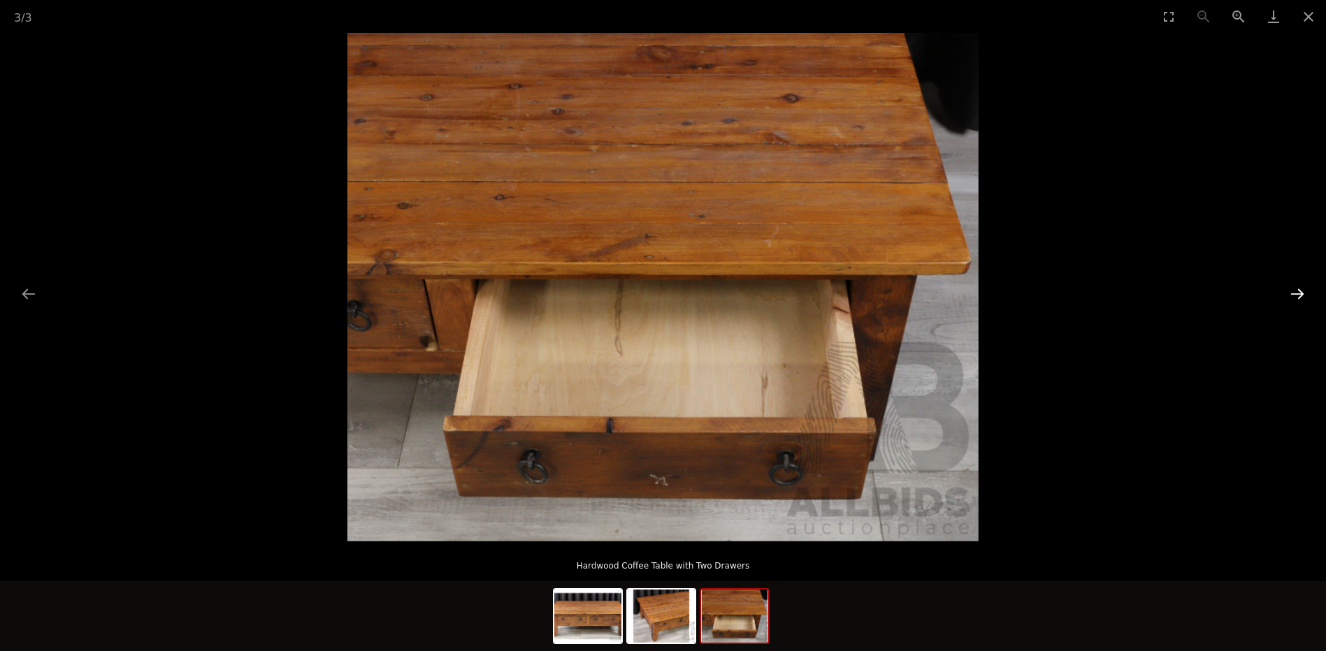
click at [1302, 292] on button "Next slide" at bounding box center [1297, 293] width 29 height 27
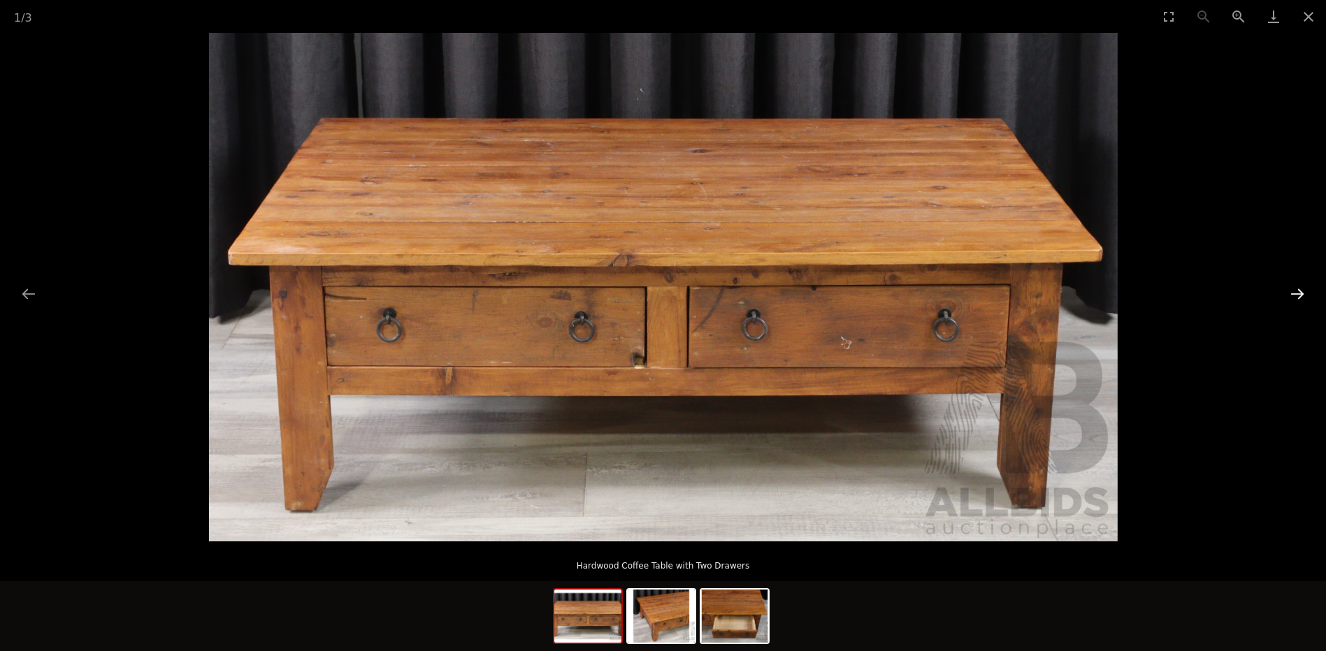
click at [1301, 294] on button "Next slide" at bounding box center [1297, 293] width 29 height 27
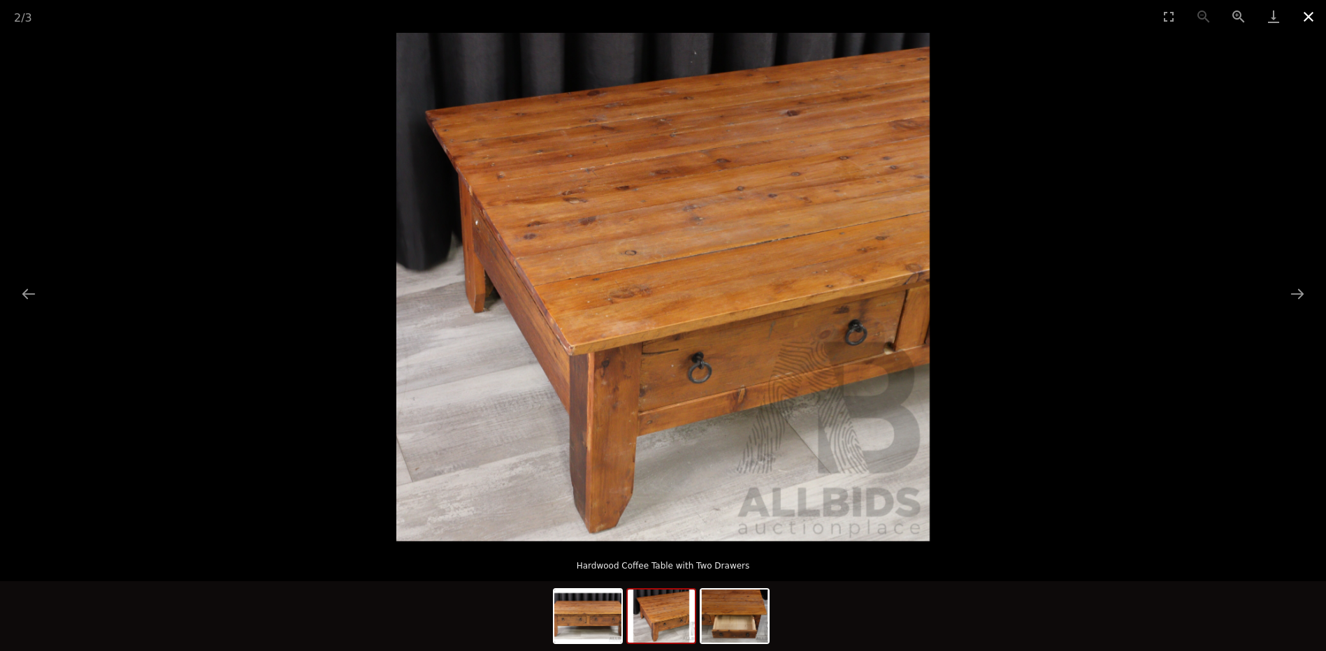
click at [1304, 10] on button "Close gallery" at bounding box center [1308, 16] width 35 height 33
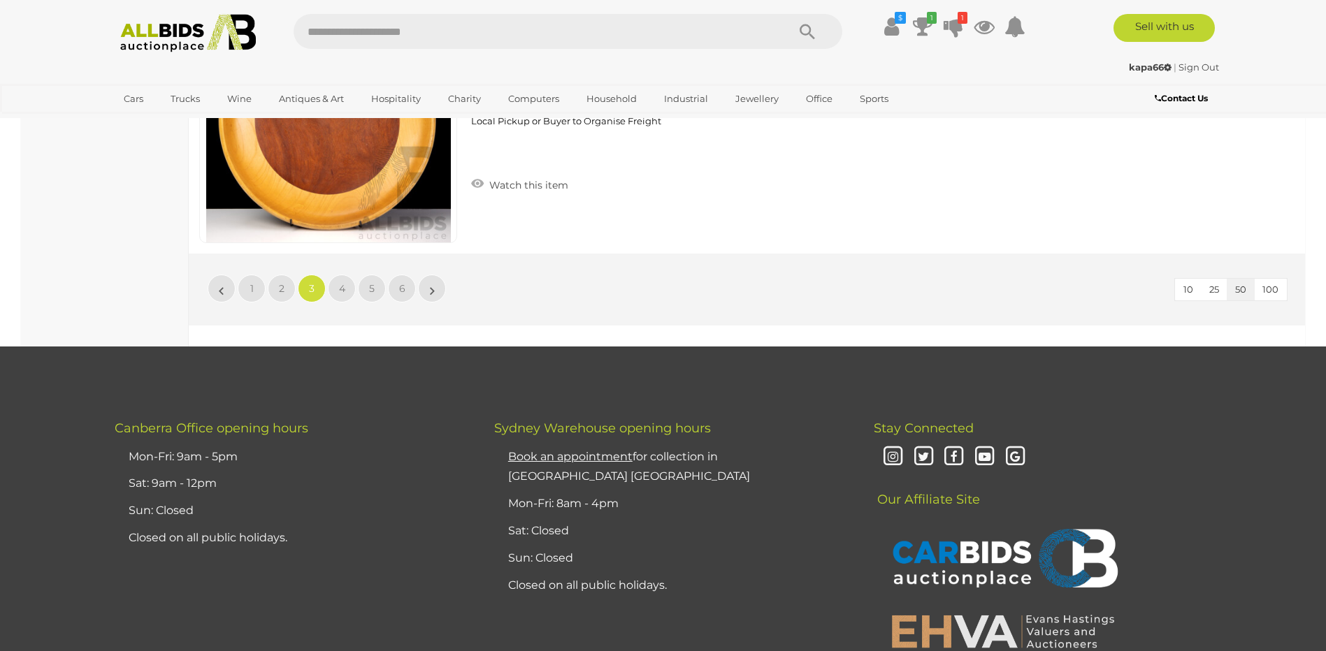
scroll to position [13350, 0]
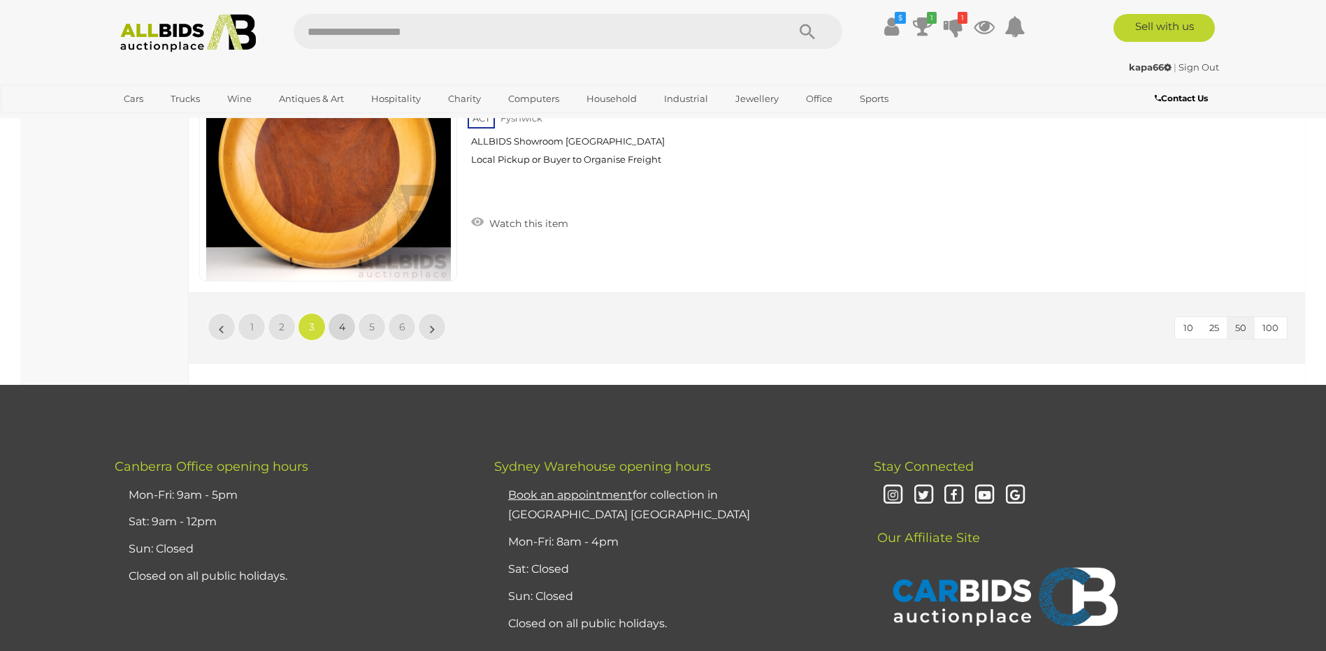
click at [342, 327] on span "4" at bounding box center [342, 327] width 6 height 13
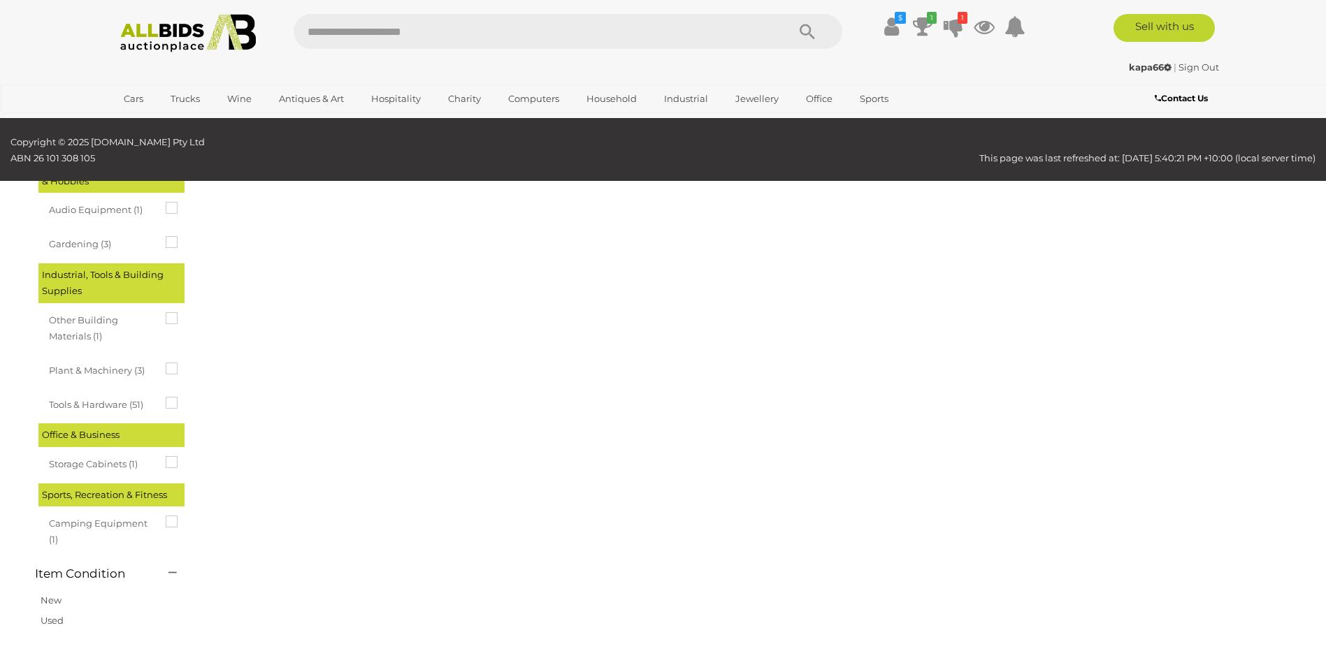
scroll to position [48, 0]
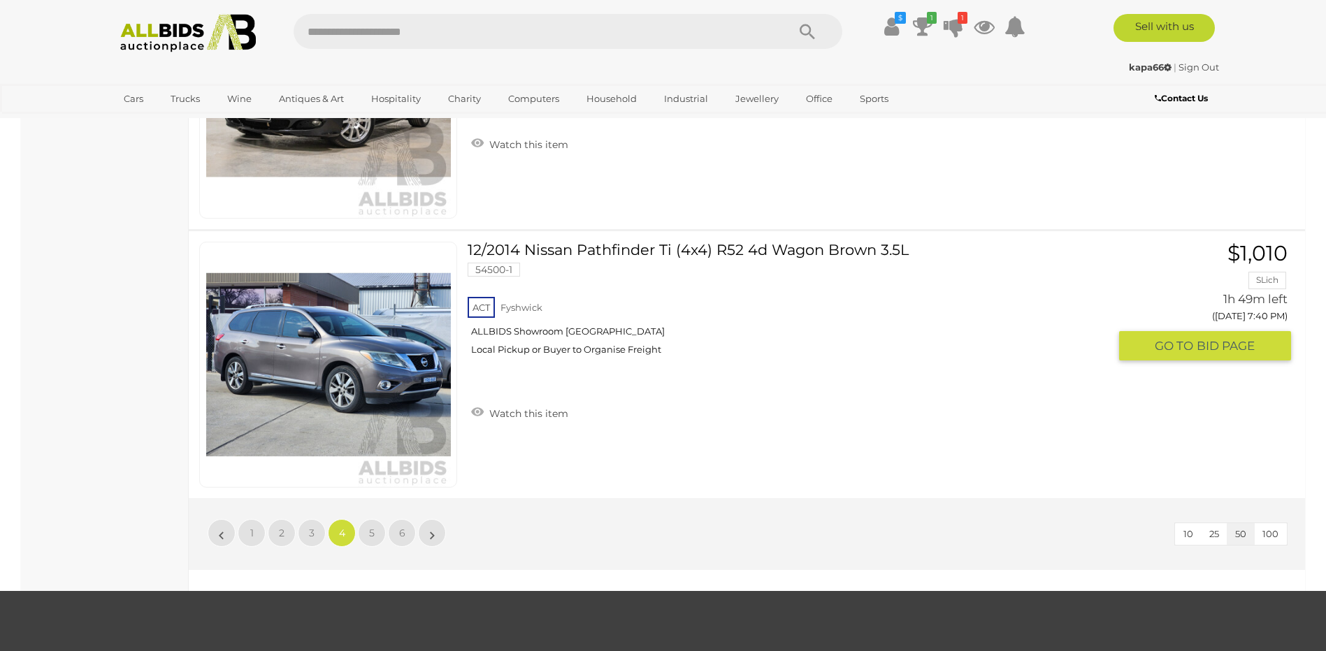
scroll to position [13188, 0]
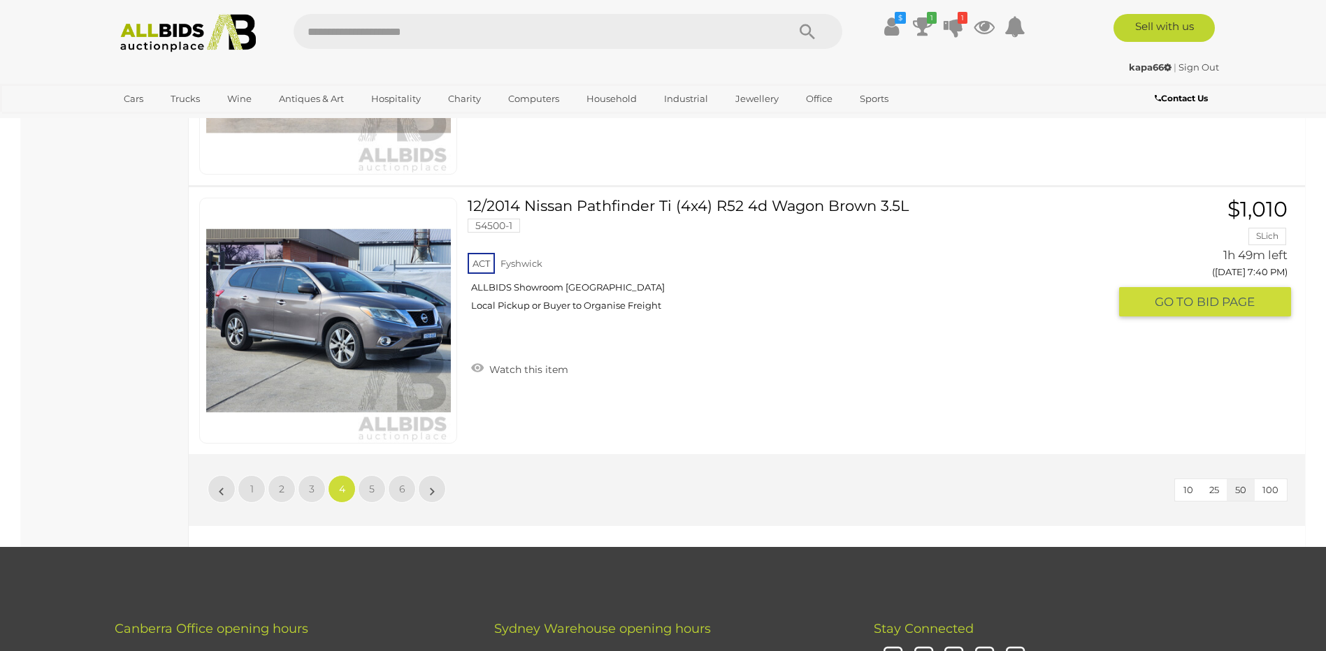
click at [390, 321] on img at bounding box center [328, 320] width 245 height 245
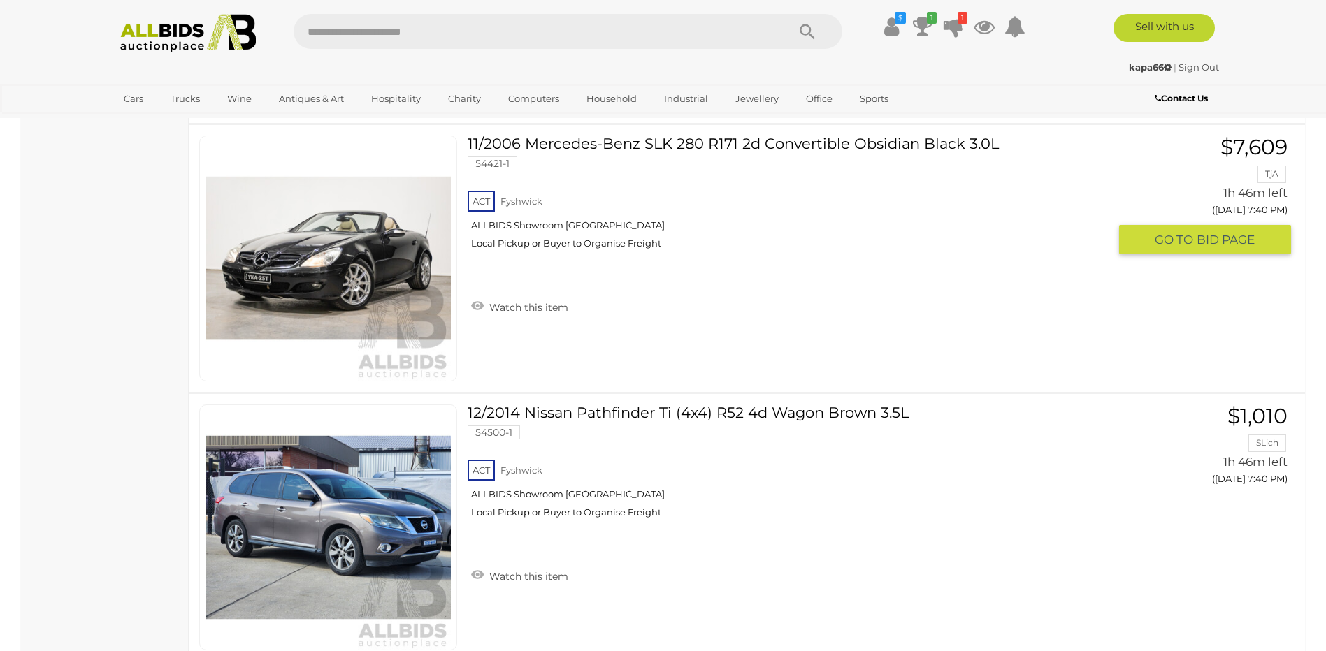
scroll to position [13118, 0]
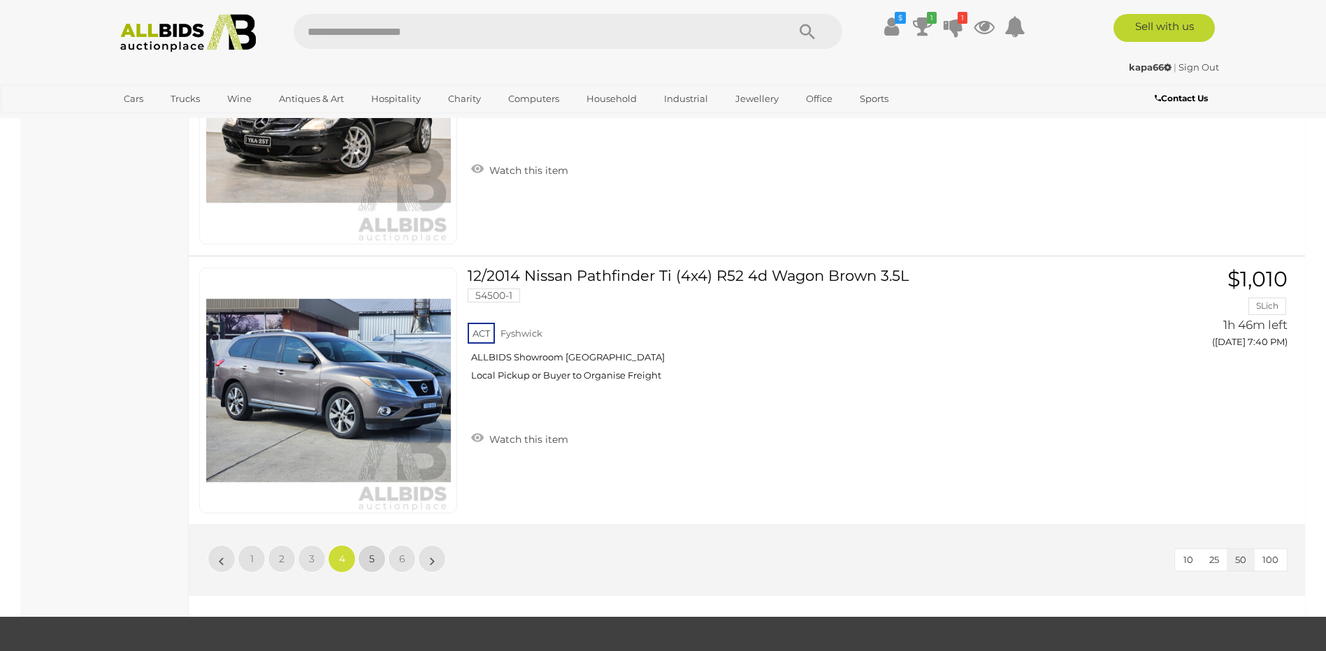
click at [366, 555] on link "5" at bounding box center [372, 559] width 28 height 28
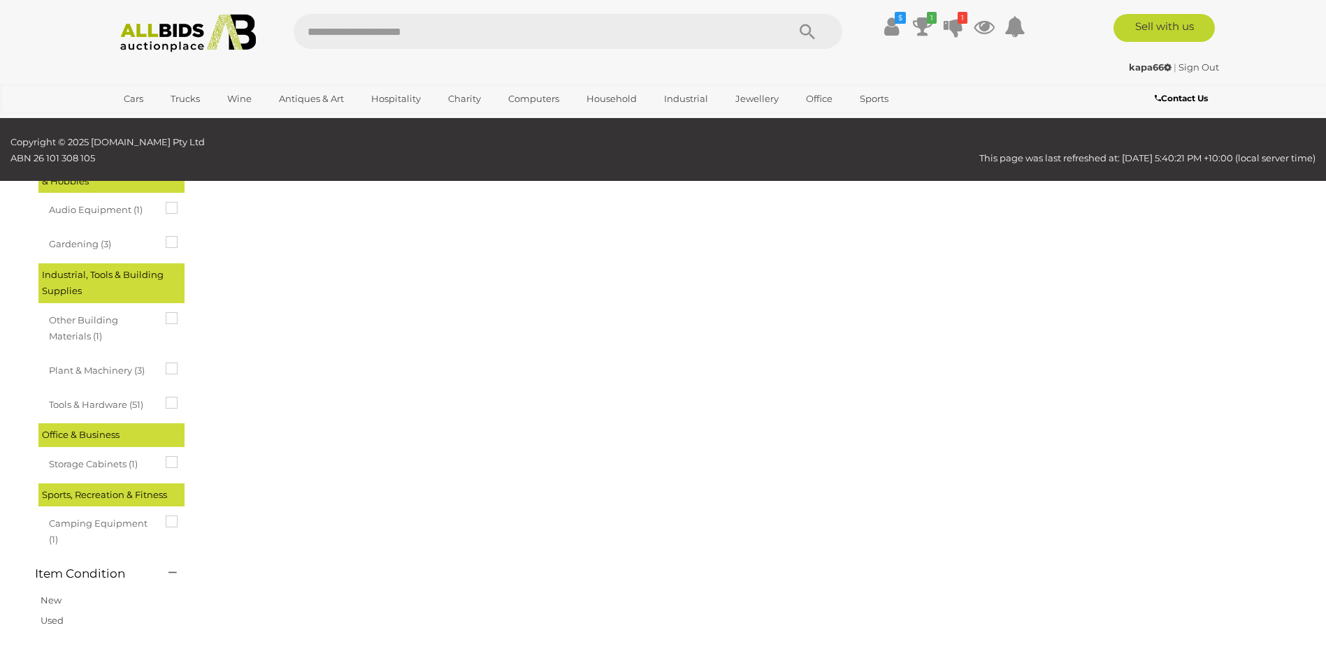
scroll to position [48, 0]
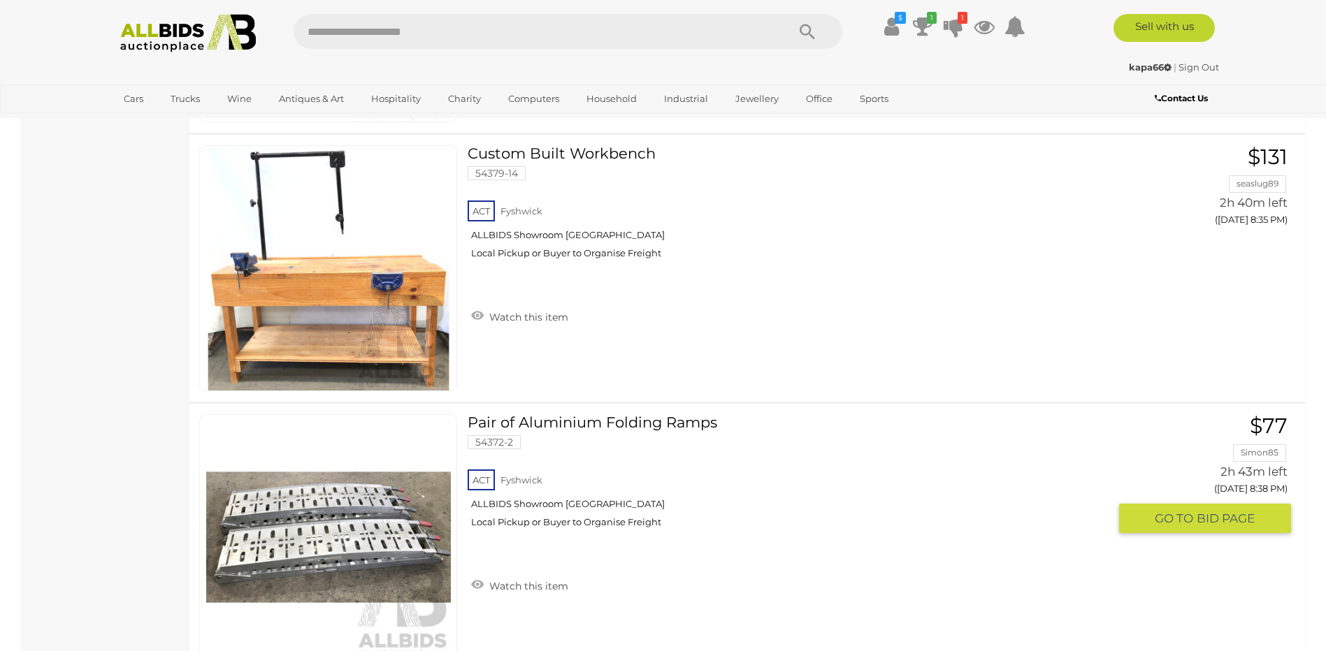
scroll to position [9134, 0]
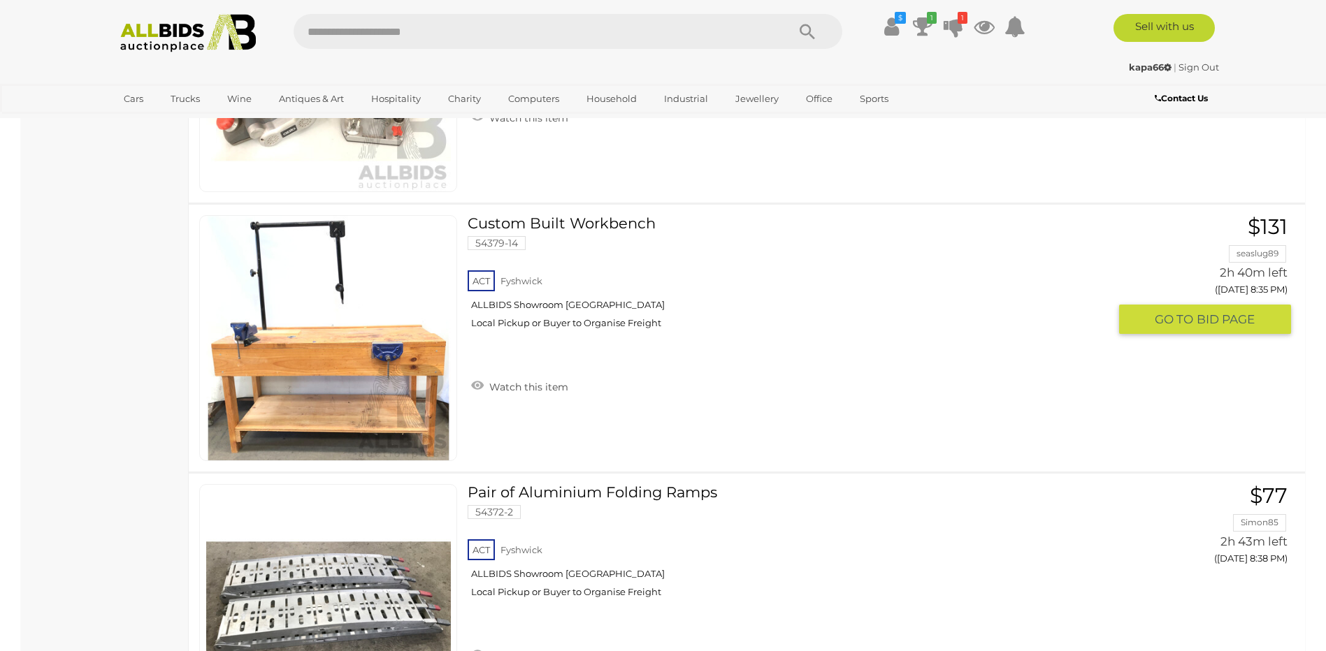
click at [321, 387] on img at bounding box center [328, 338] width 245 height 245
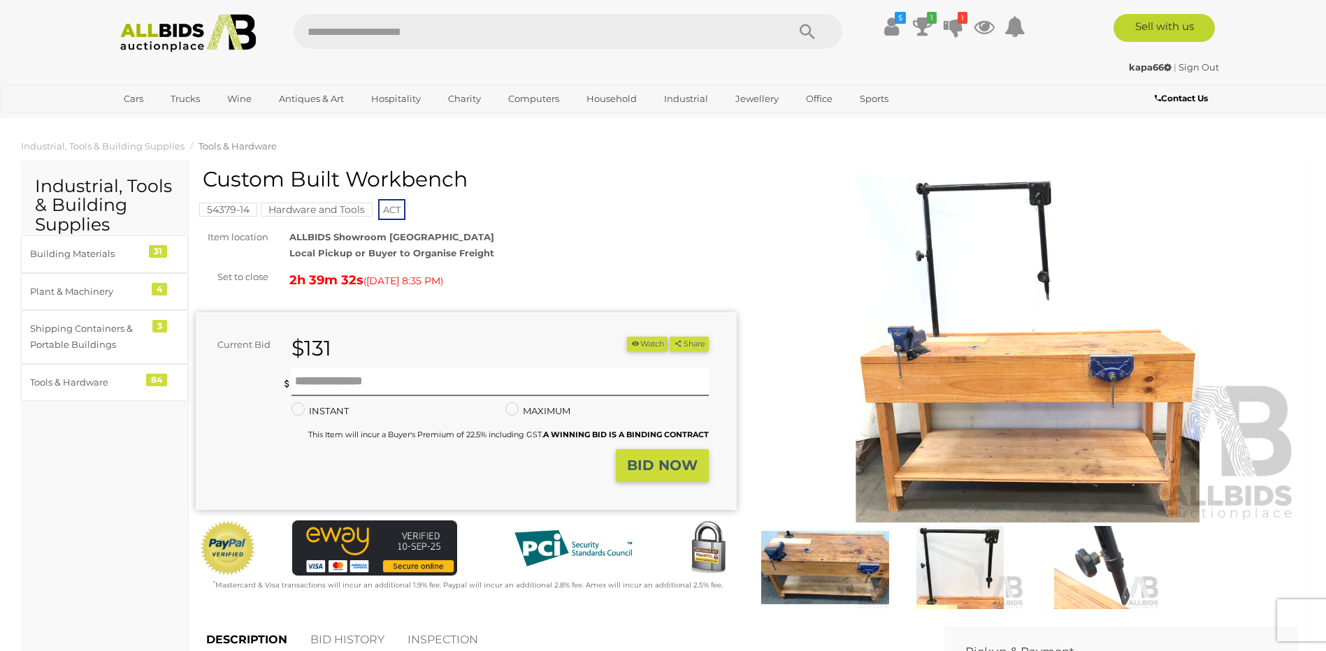
click at [867, 570] on img at bounding box center [825, 567] width 128 height 82
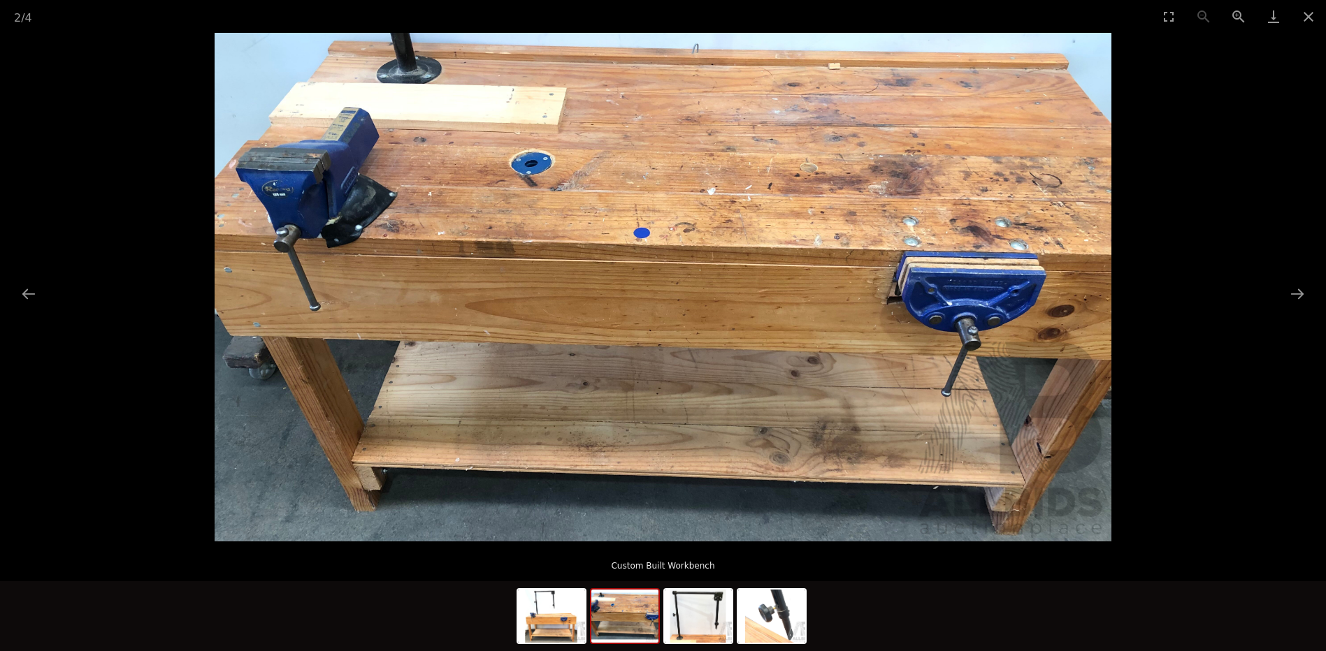
click at [626, 625] on img at bounding box center [624, 616] width 67 height 53
click at [581, 626] on img at bounding box center [551, 616] width 67 height 53
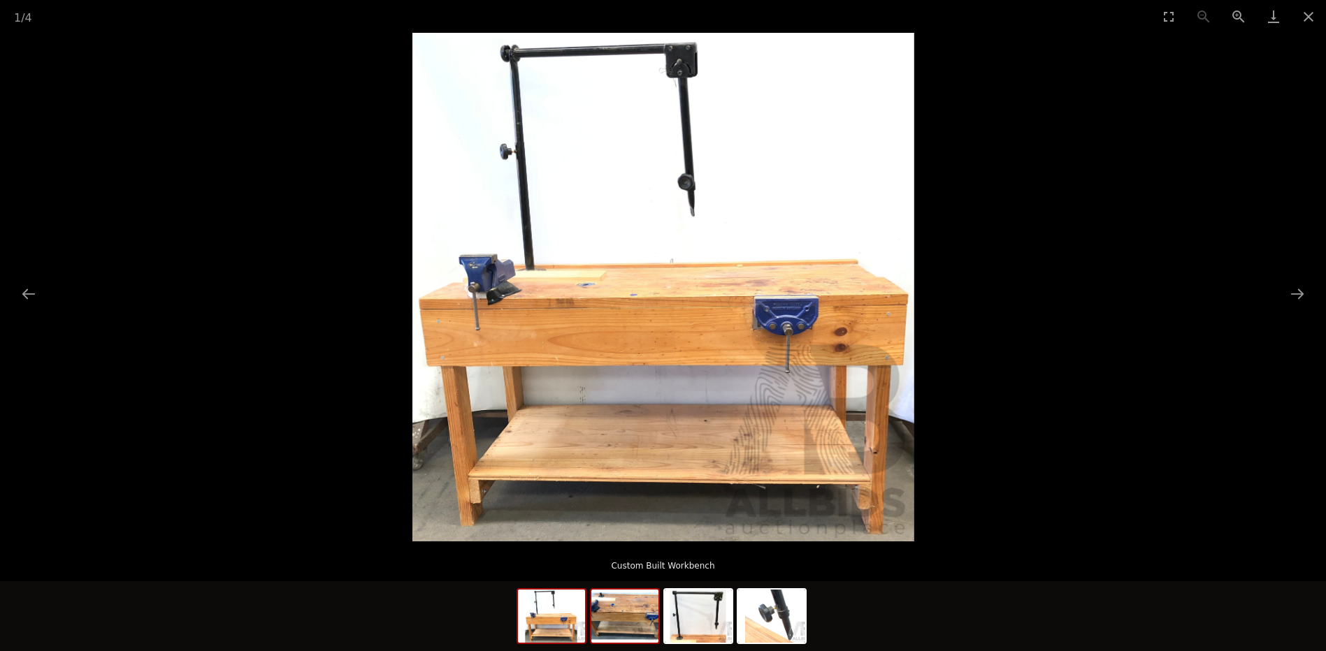
click at [608, 626] on img at bounding box center [624, 616] width 67 height 53
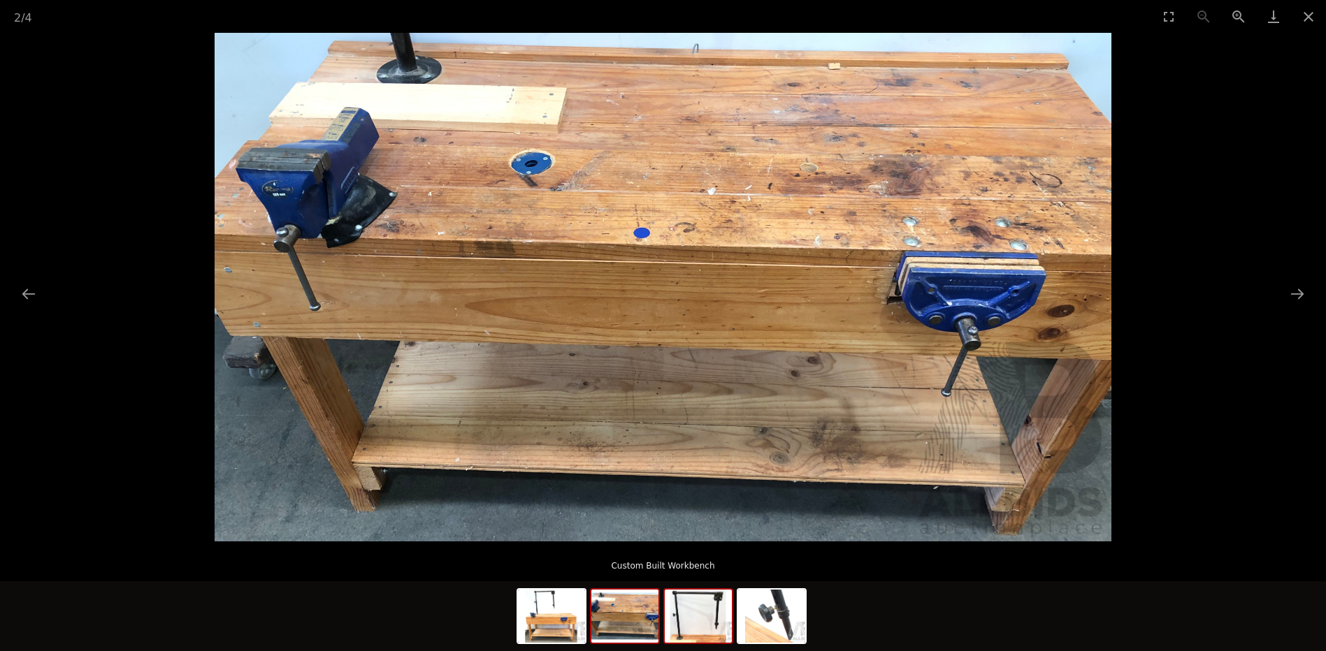
click at [713, 628] on img at bounding box center [698, 616] width 67 height 53
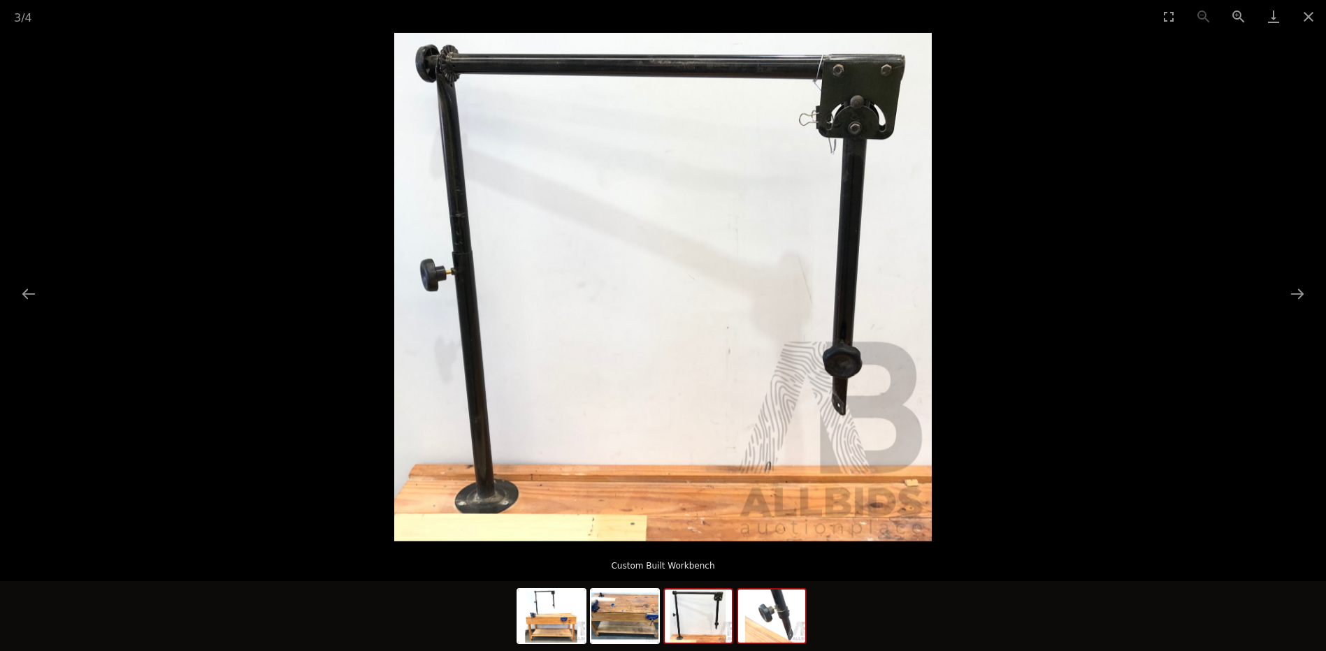
click at [750, 625] on img at bounding box center [771, 616] width 67 height 53
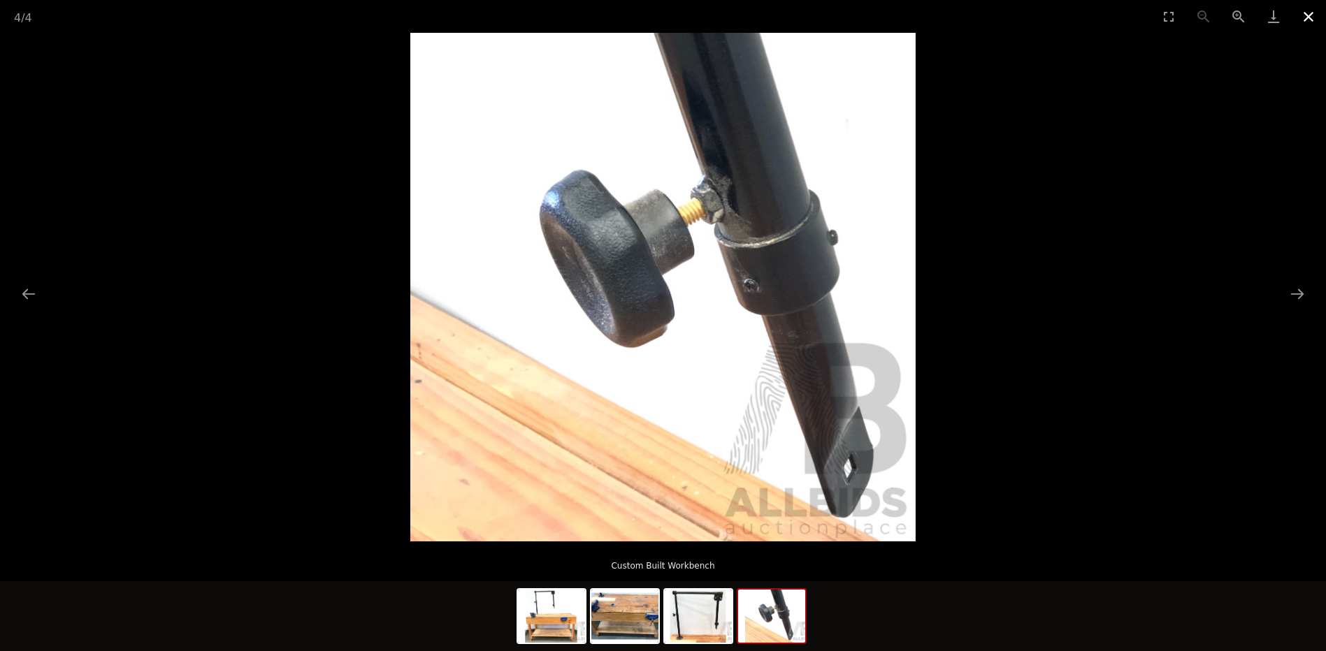
click at [1304, 25] on button "Close gallery" at bounding box center [1308, 16] width 35 height 33
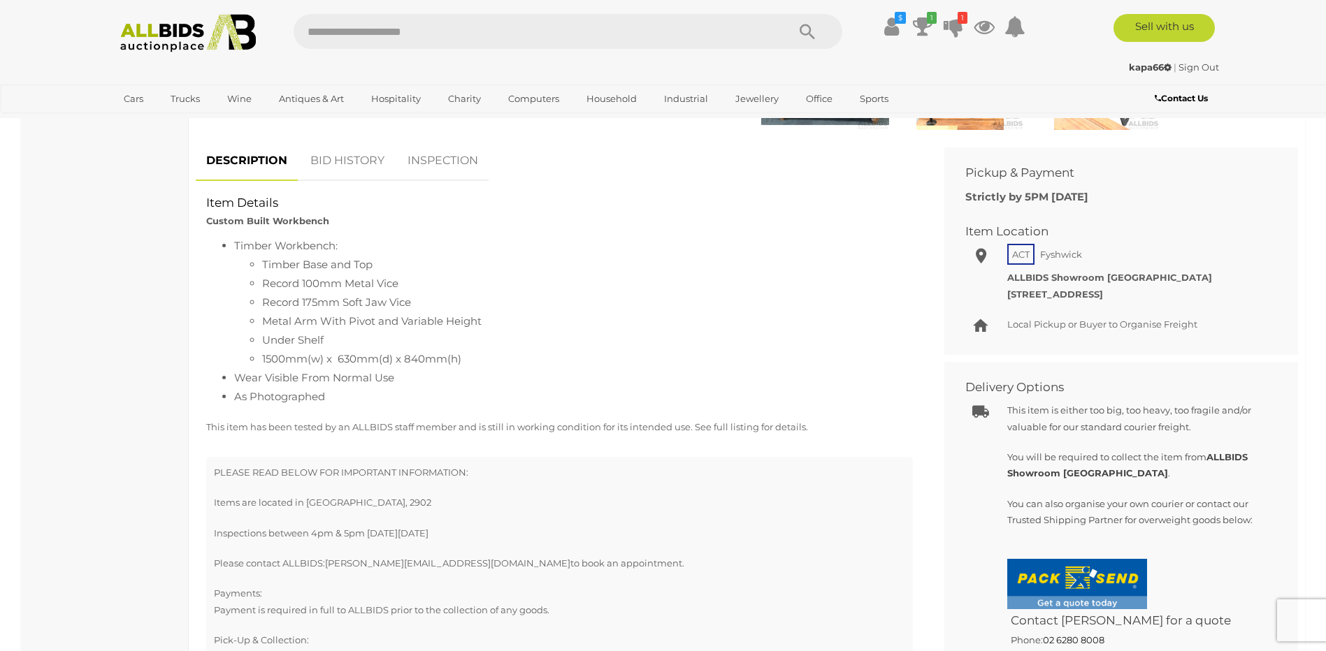
scroll to position [489, 0]
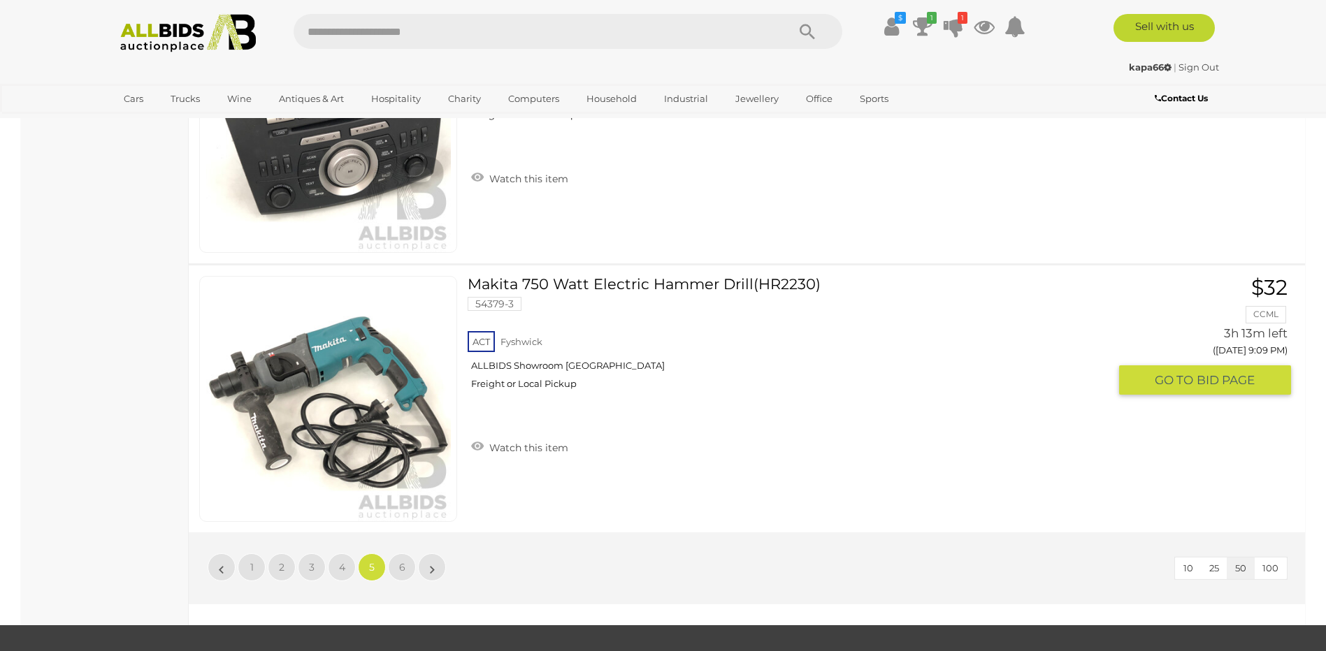
scroll to position [13118, 0]
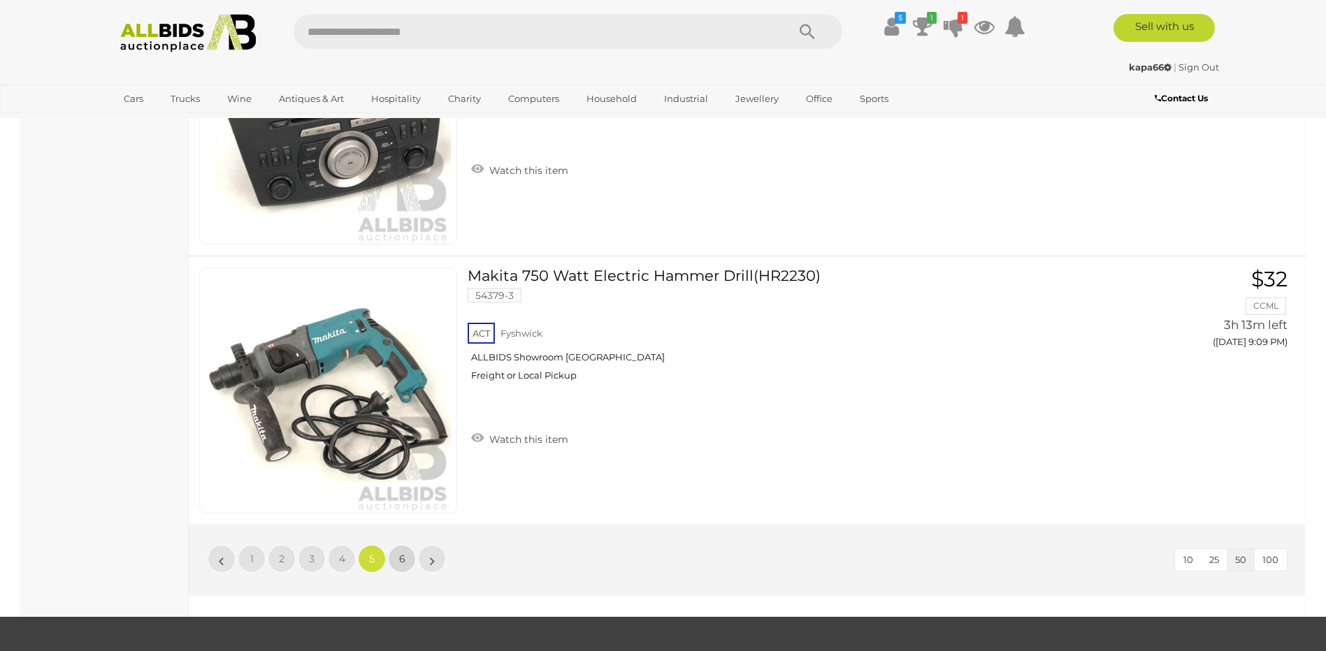
click at [396, 552] on link "6" at bounding box center [402, 559] width 28 height 28
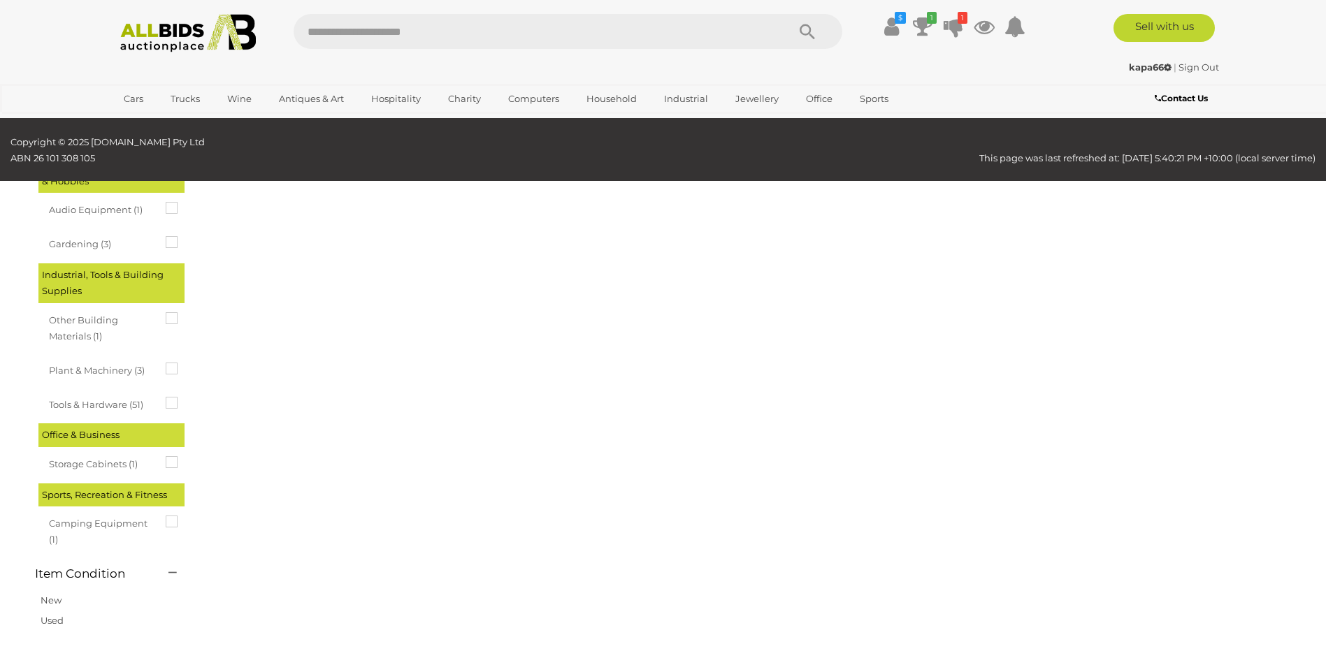
scroll to position [48, 0]
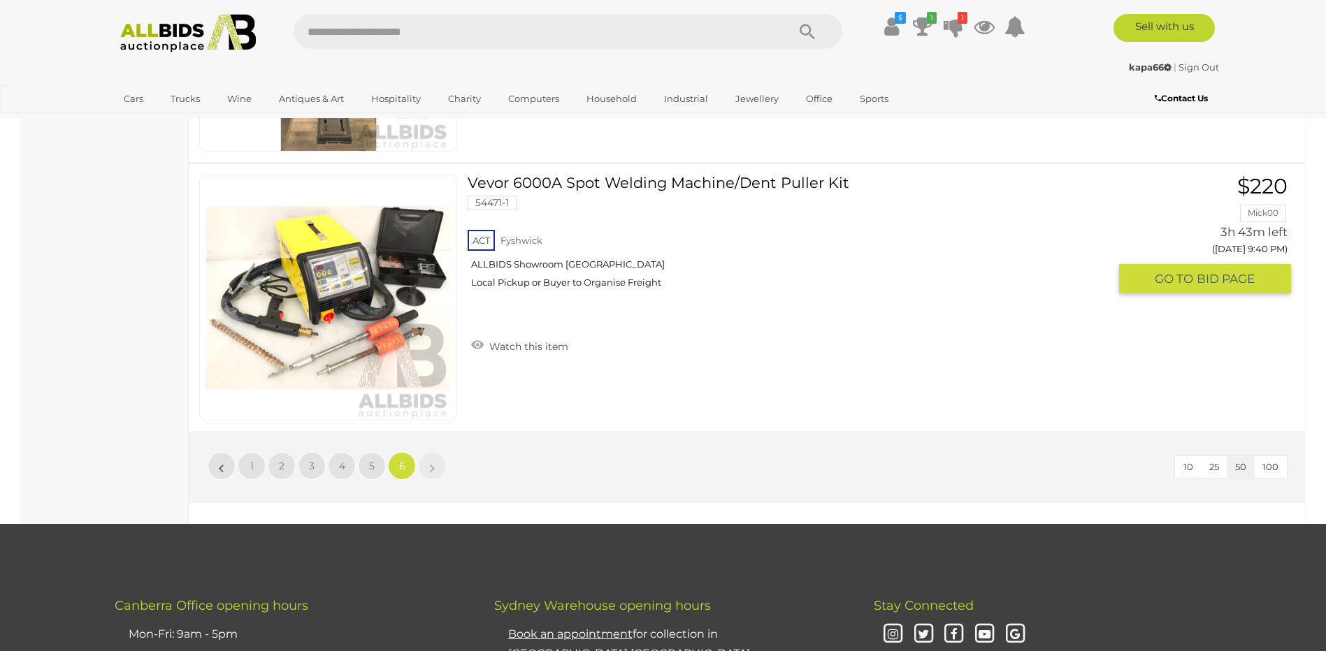
scroll to position [1935, 0]
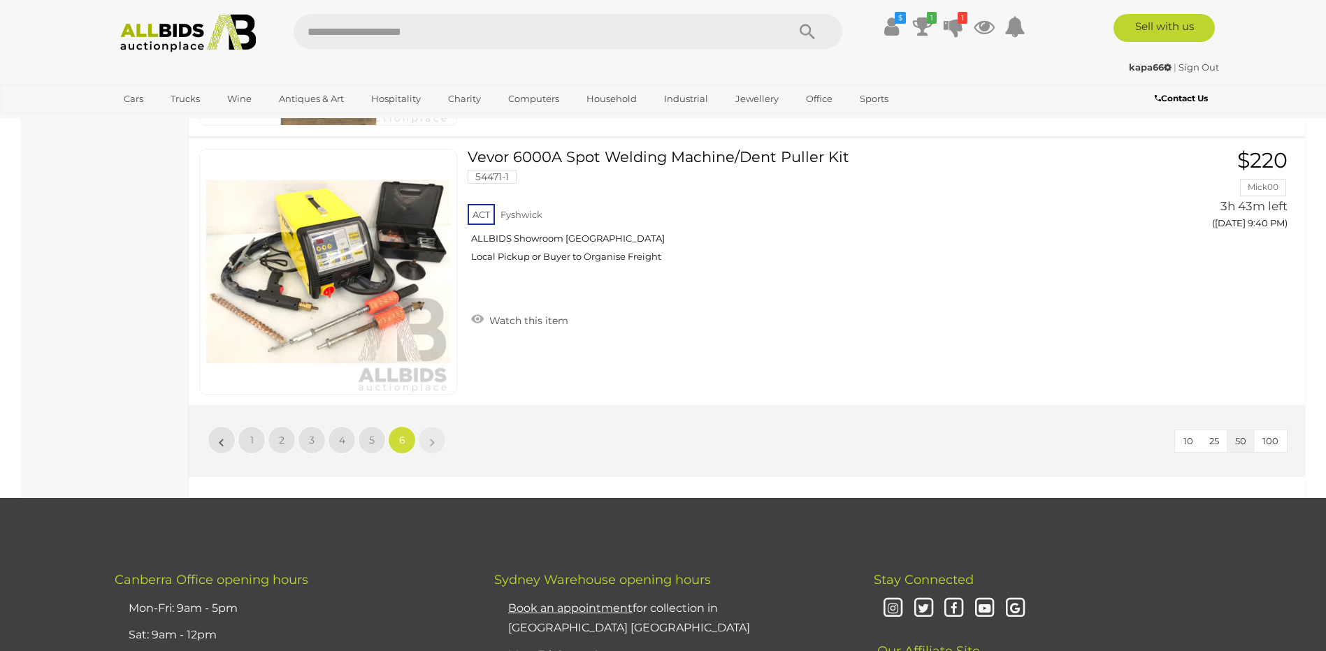
click at [175, 24] on img at bounding box center [189, 33] width 152 height 38
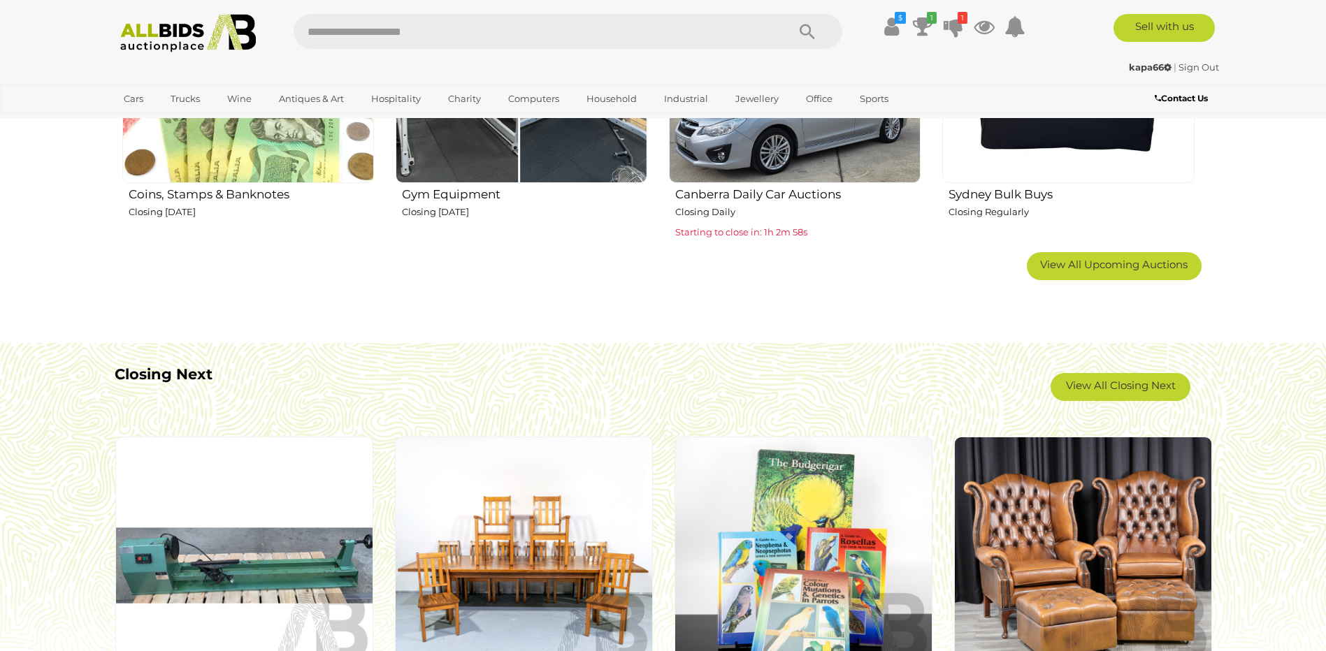
scroll to position [1048, 0]
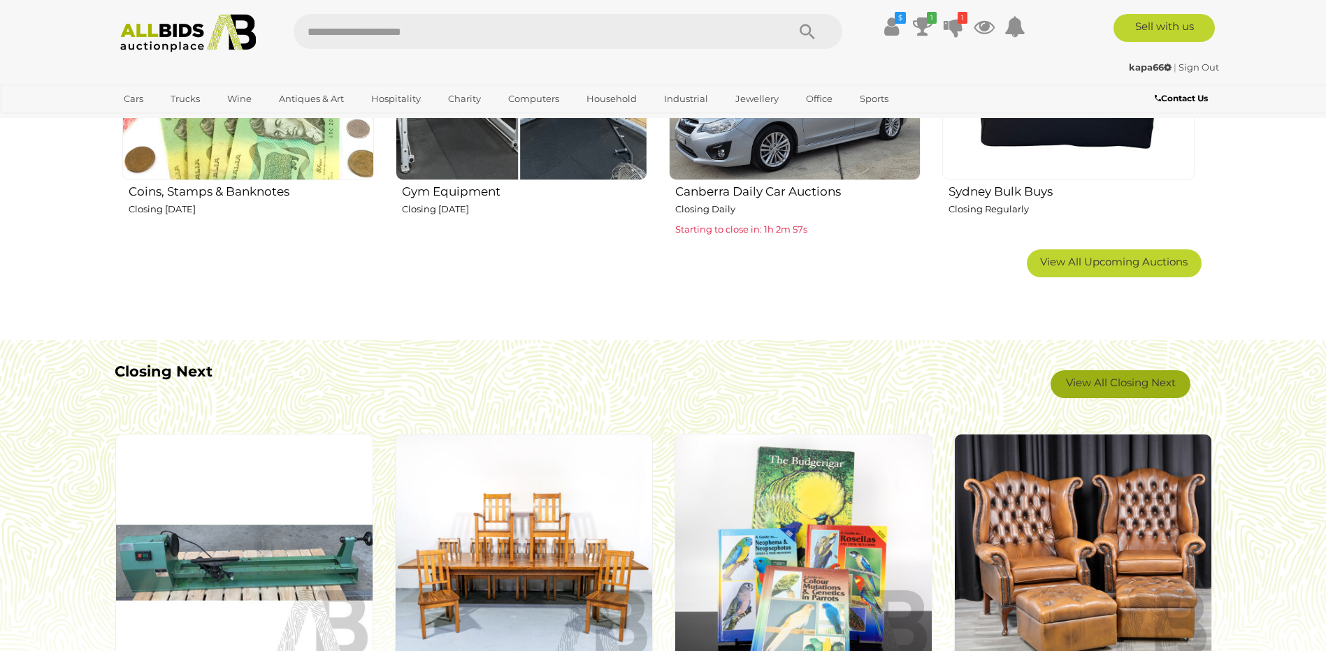
click at [1110, 381] on link "View All Closing Next" at bounding box center [1120, 384] width 140 height 28
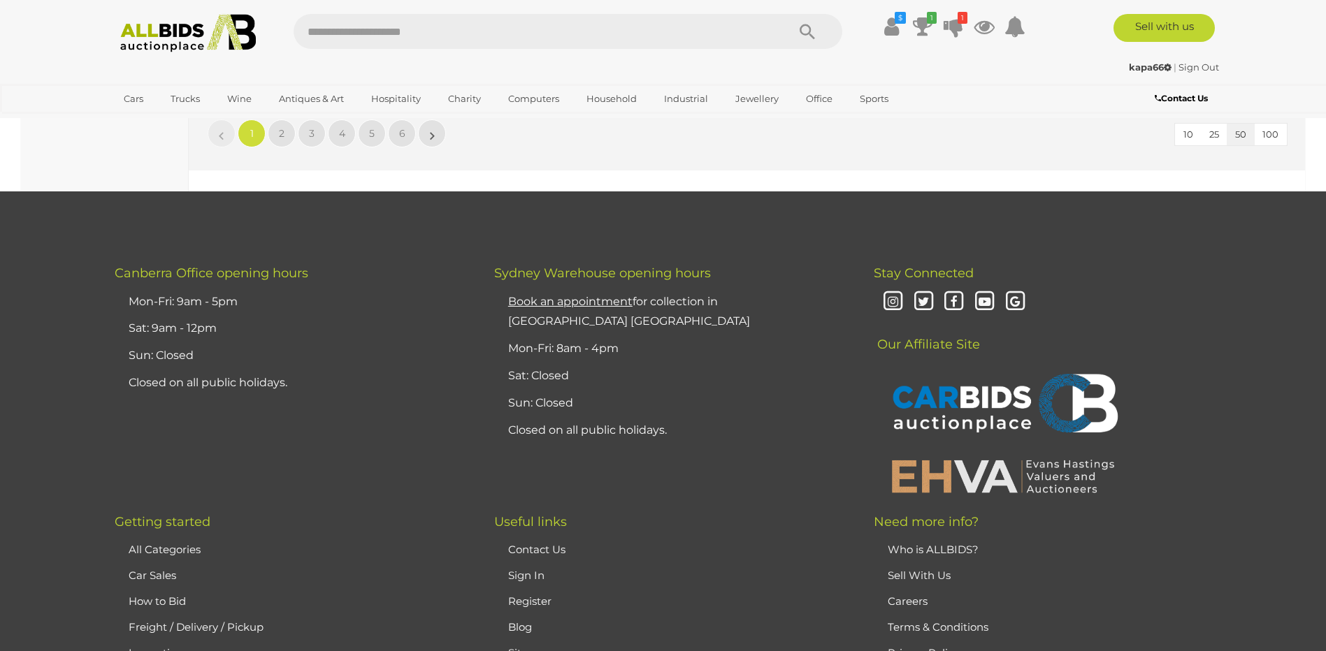
scroll to position [13398, 0]
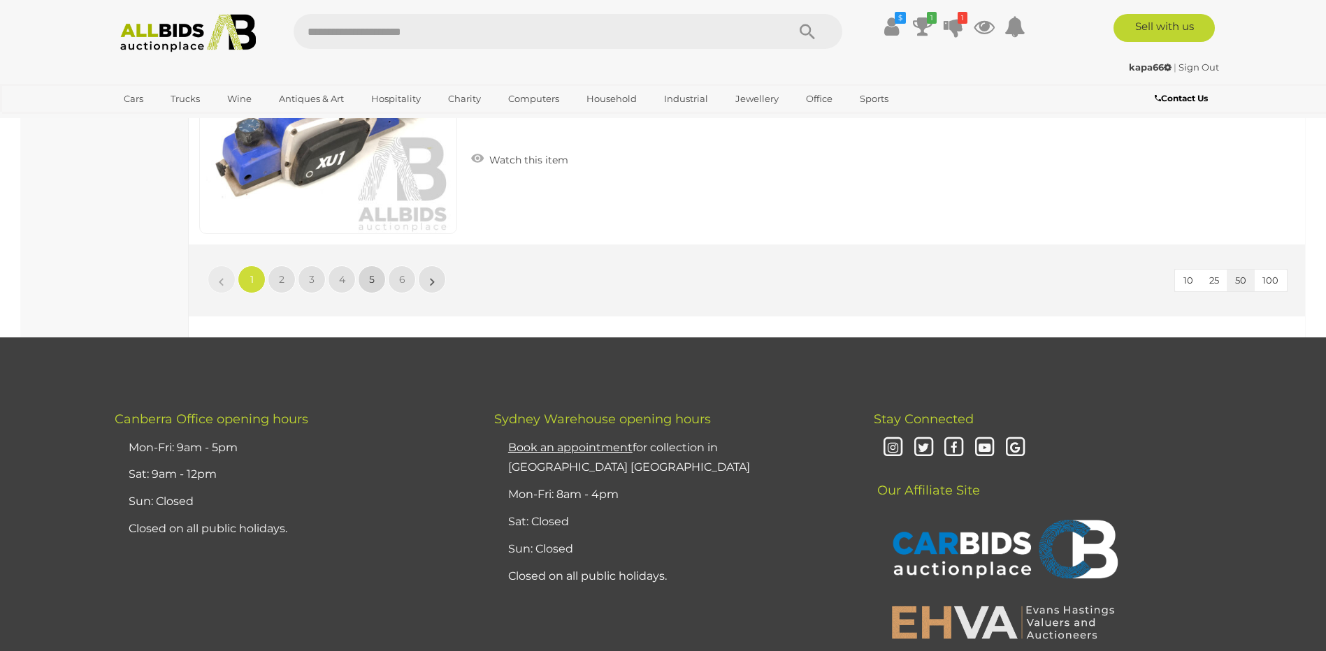
click at [363, 282] on link "5" at bounding box center [372, 280] width 28 height 28
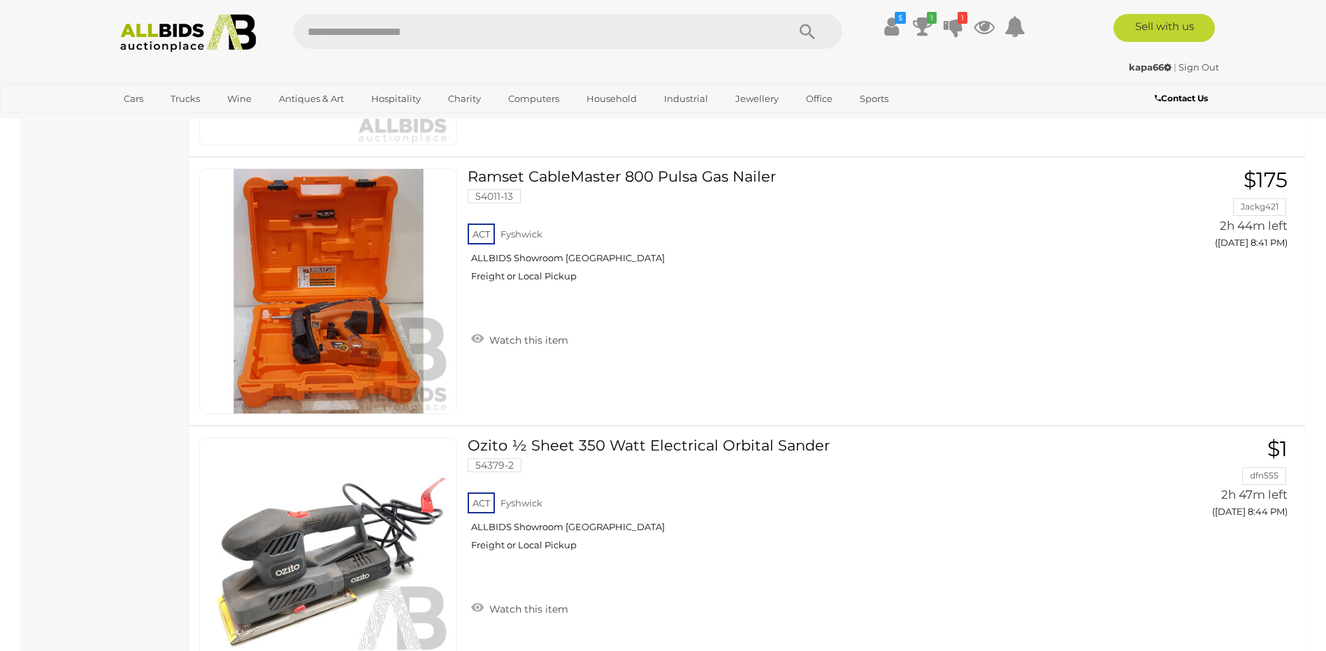
scroll to position [9489, 0]
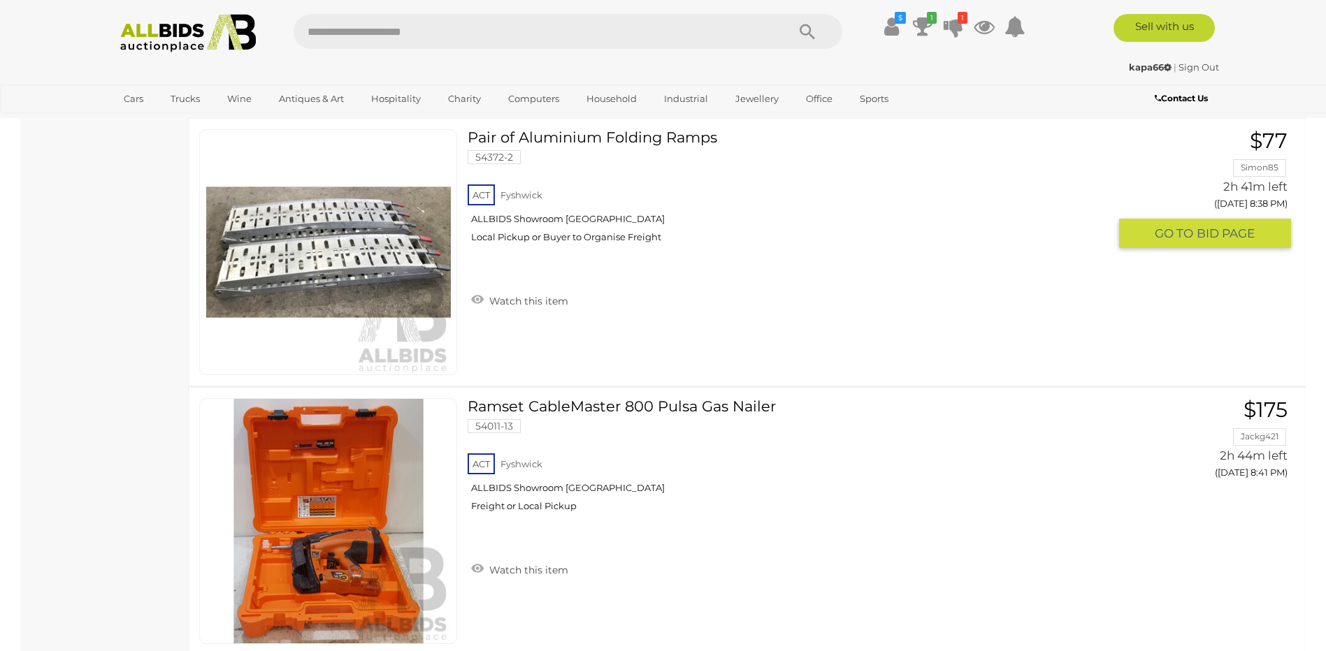
click at [428, 265] on img at bounding box center [328, 252] width 245 height 245
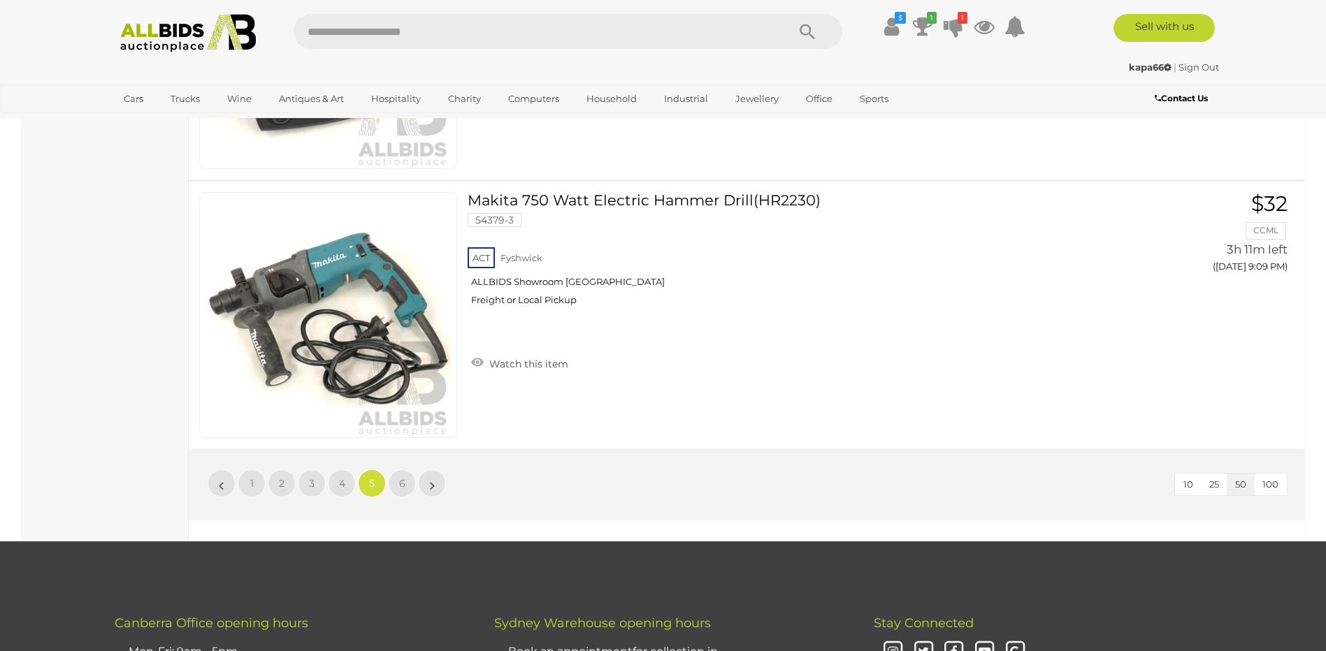
scroll to position [13473, 0]
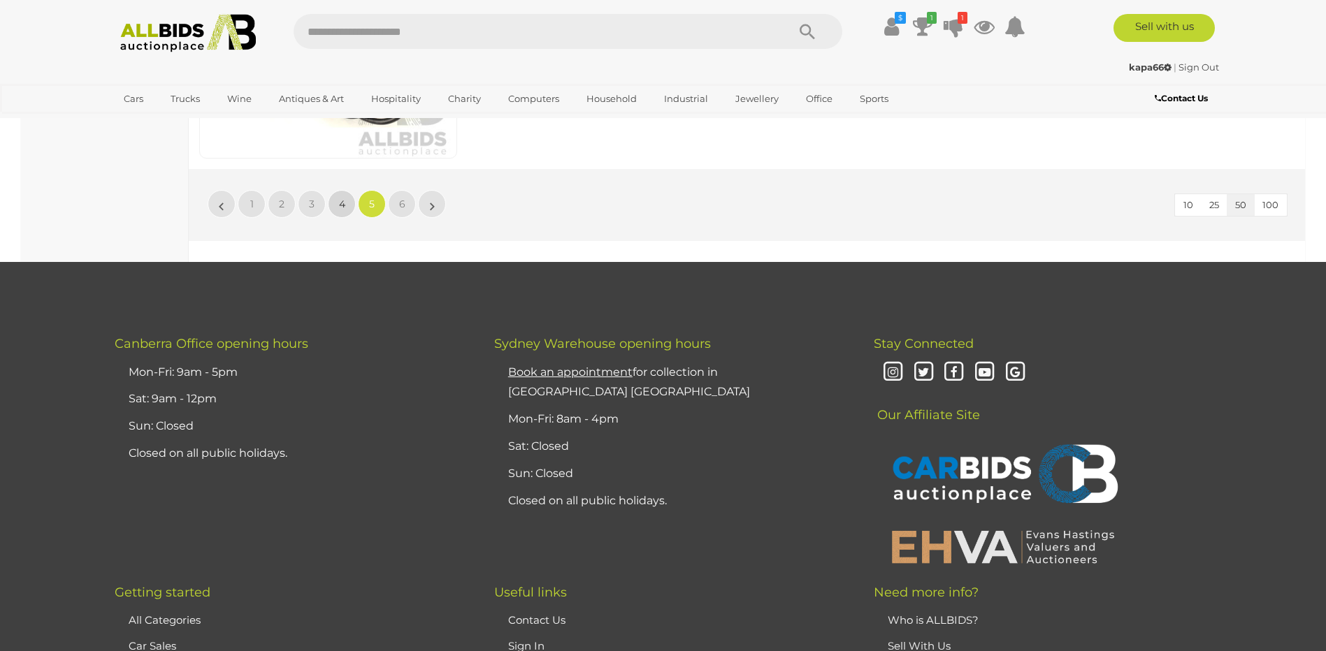
click at [344, 203] on span "4" at bounding box center [342, 204] width 6 height 13
